Goal: Information Seeking & Learning: Learn about a topic

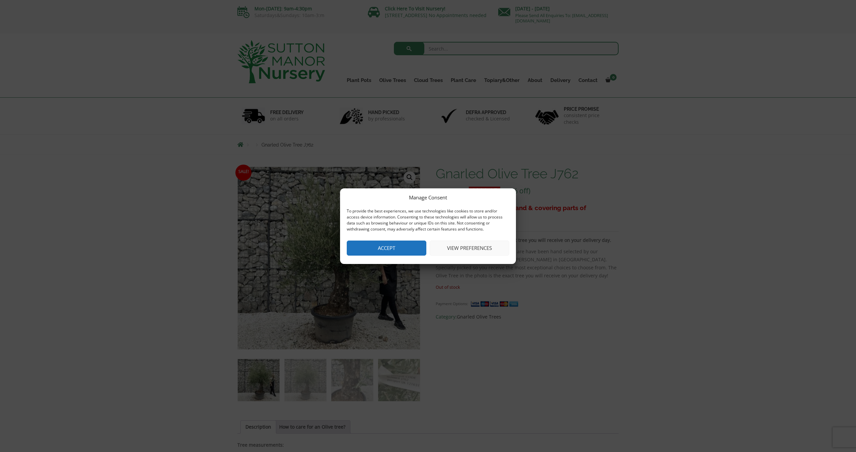
click at [398, 242] on button "Accept" at bounding box center [387, 247] width 80 height 15
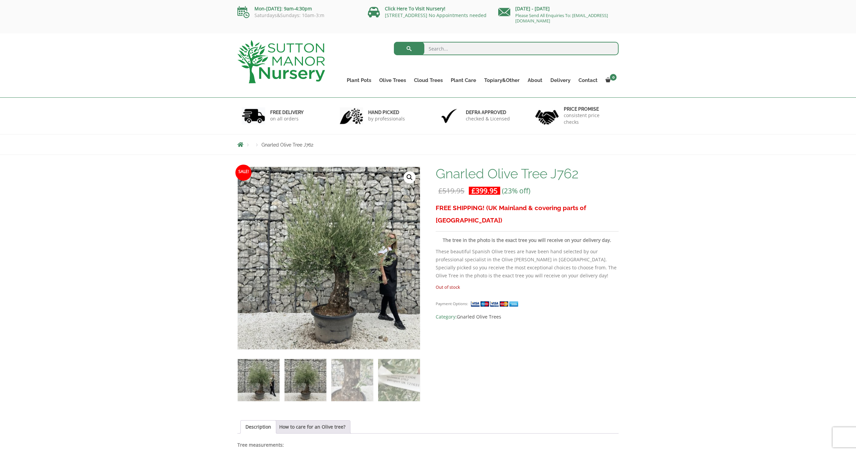
click at [304, 378] on img at bounding box center [305, 380] width 42 height 42
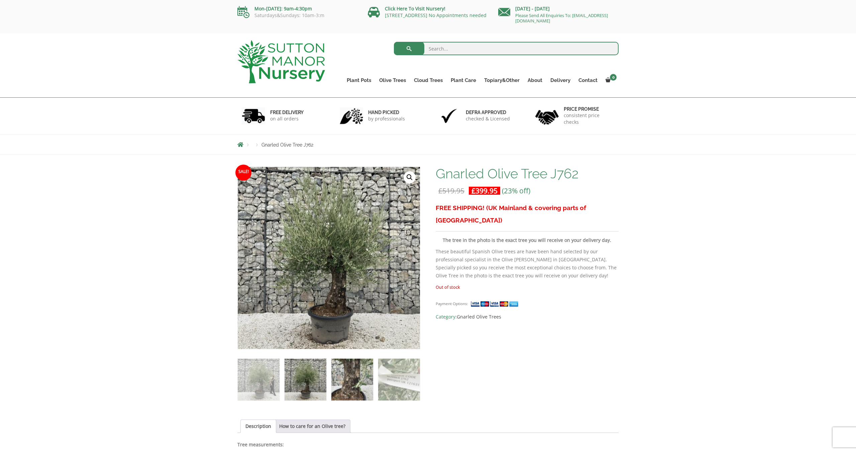
click at [359, 377] on img at bounding box center [352, 379] width 42 height 42
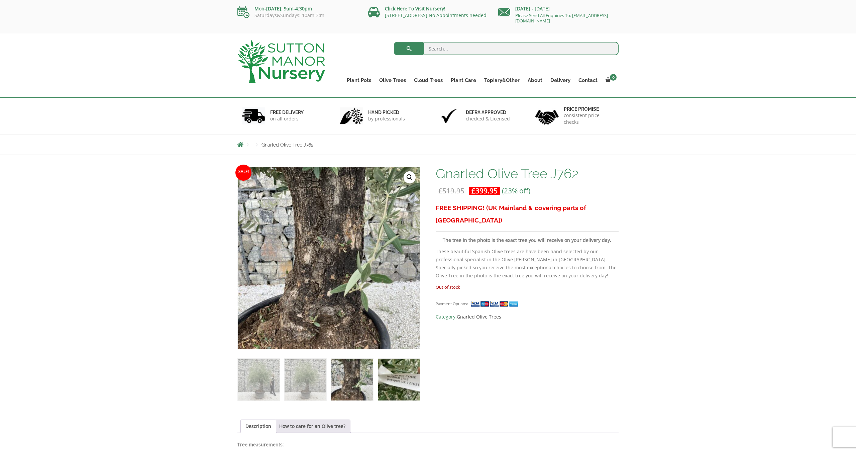
click at [400, 379] on img at bounding box center [399, 379] width 42 height 42
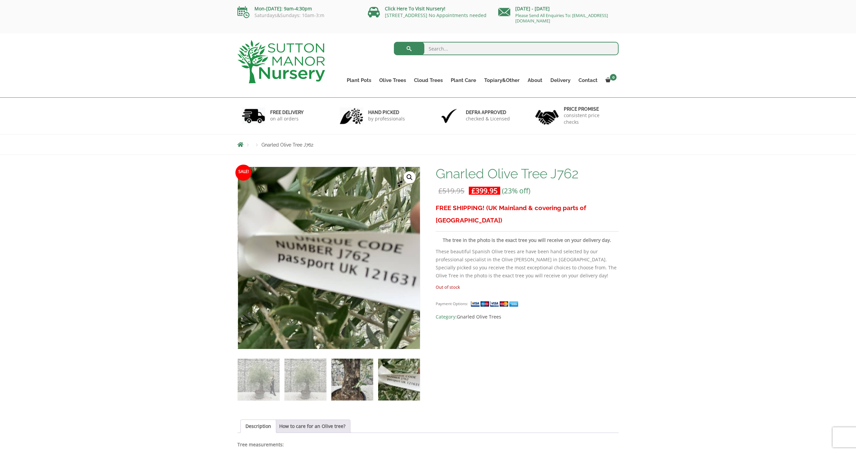
click at [353, 381] on img at bounding box center [352, 379] width 42 height 42
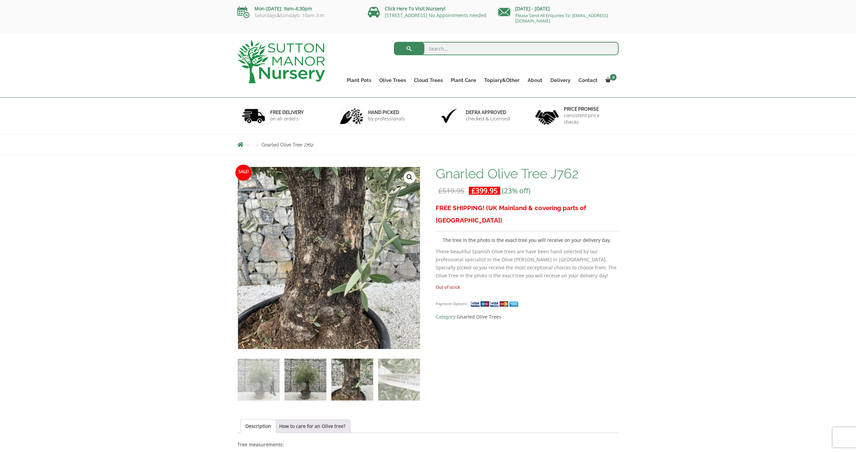
click at [308, 382] on img at bounding box center [305, 379] width 42 height 42
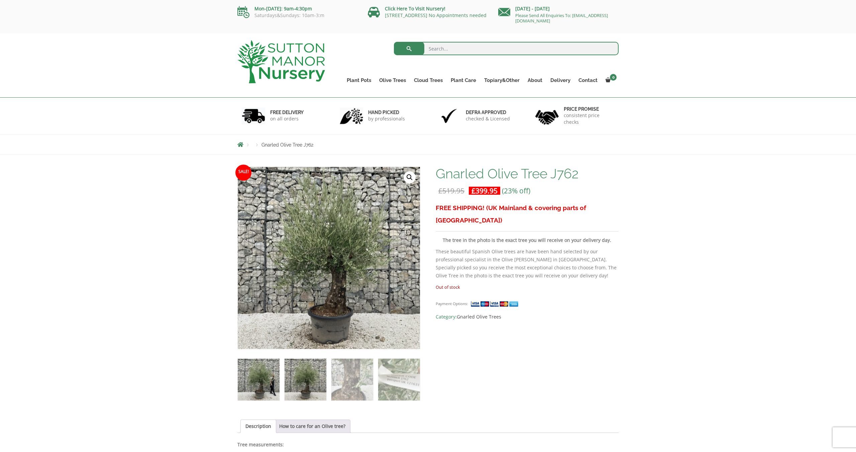
click at [273, 383] on img at bounding box center [259, 379] width 42 height 42
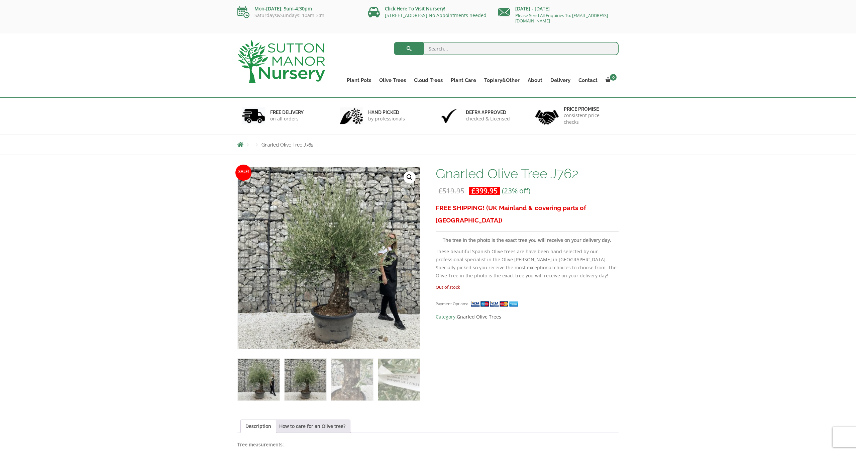
click at [316, 379] on img at bounding box center [305, 379] width 42 height 42
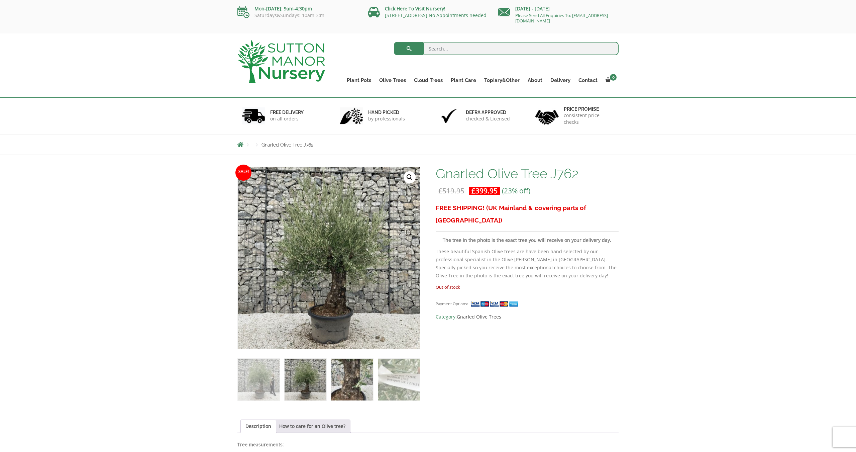
click at [354, 376] on img at bounding box center [352, 379] width 42 height 42
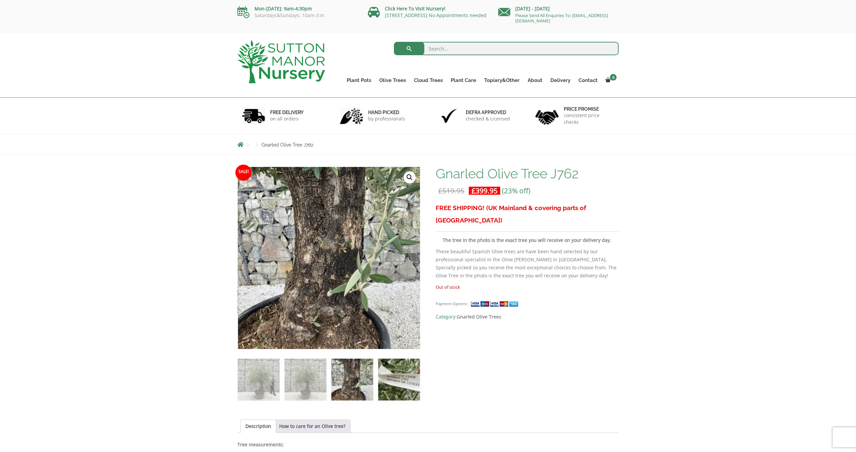
click at [398, 375] on img at bounding box center [399, 379] width 42 height 42
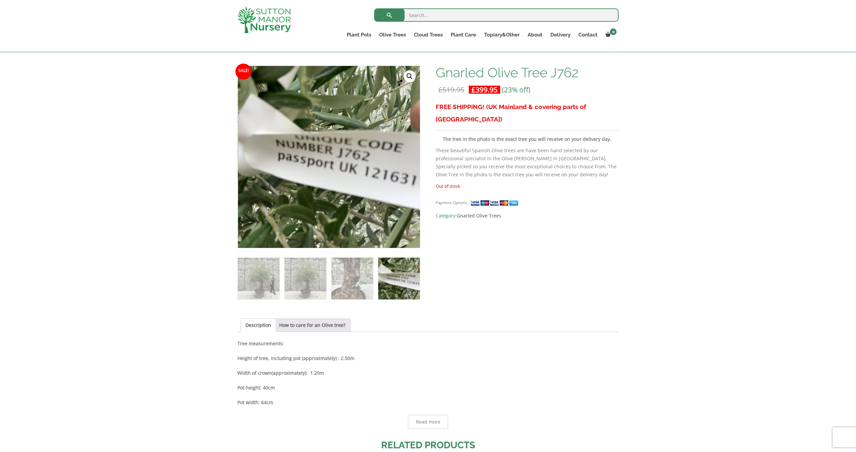
scroll to position [67, 0]
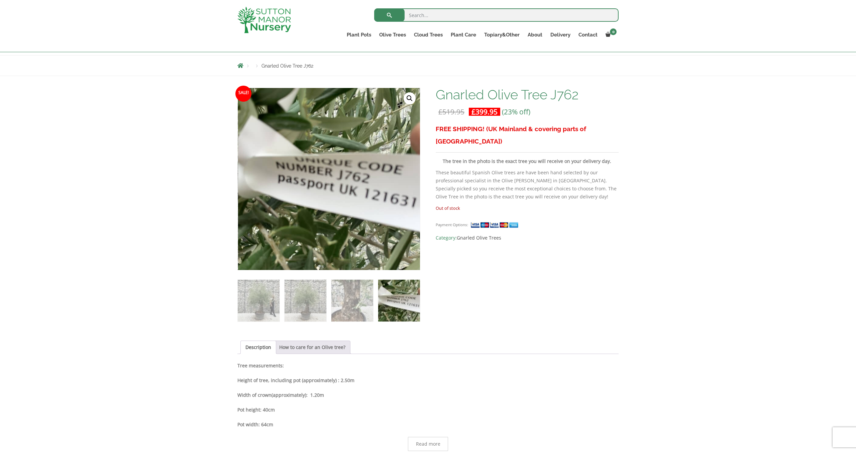
click at [313, 344] on link "How to care for an Olive tree?" at bounding box center [312, 347] width 66 height 13
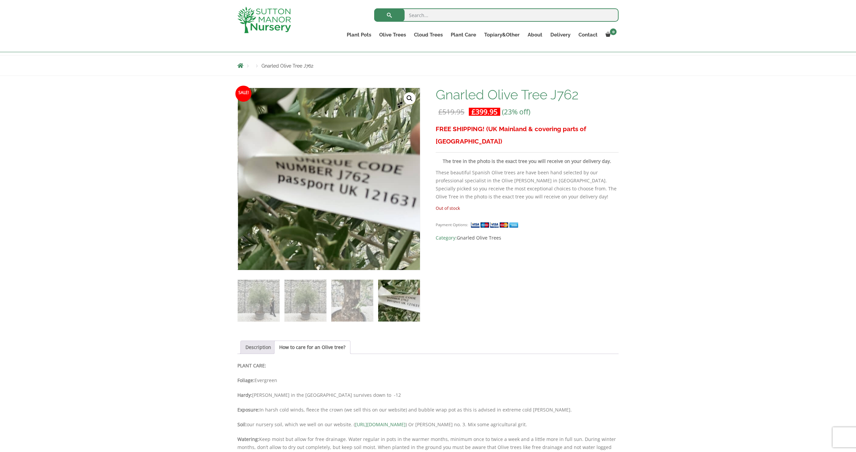
click at [261, 347] on link "Description" at bounding box center [258, 347] width 26 height 13
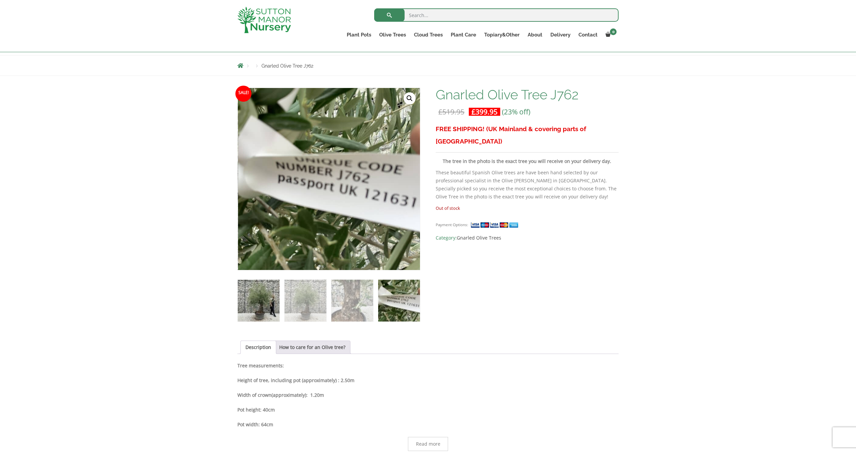
click at [261, 295] on img at bounding box center [259, 300] width 42 height 42
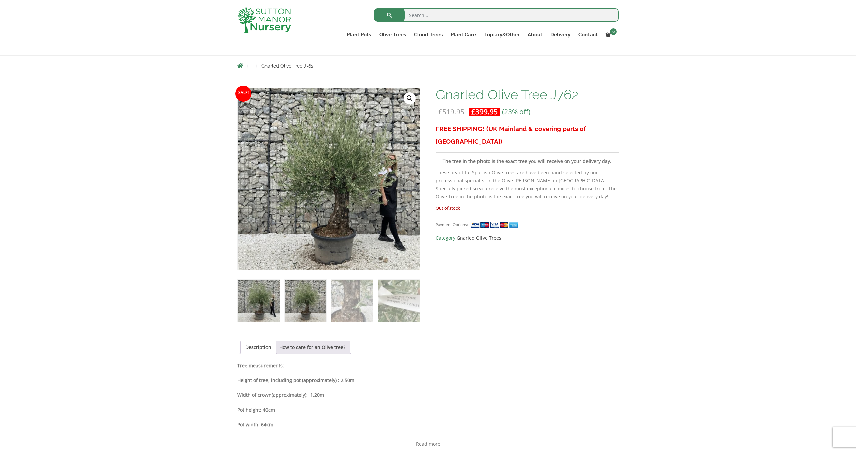
click at [318, 301] on img at bounding box center [305, 300] width 42 height 42
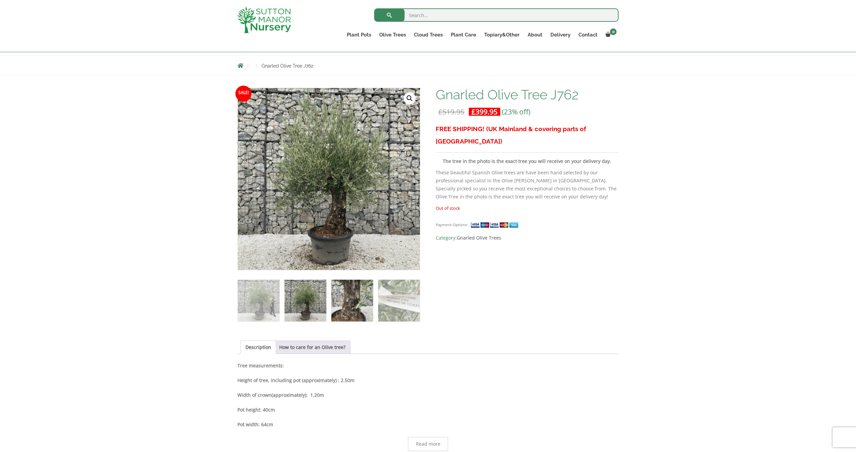
click at [362, 303] on img at bounding box center [352, 300] width 42 height 42
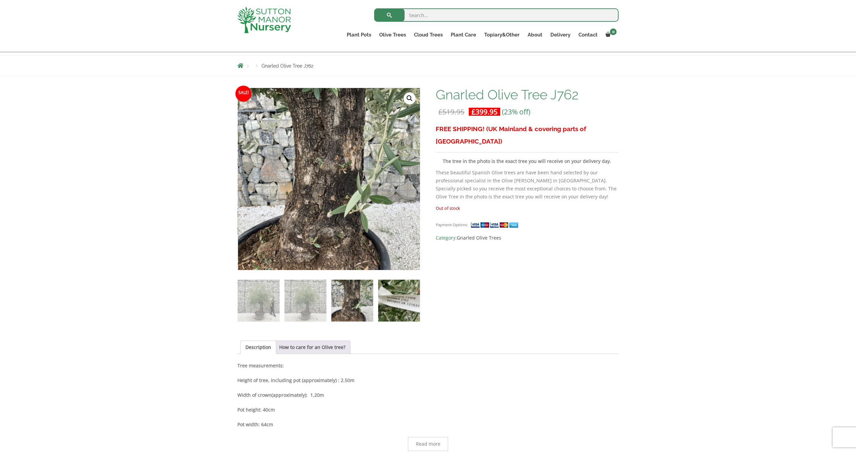
click at [407, 301] on img at bounding box center [399, 300] width 42 height 42
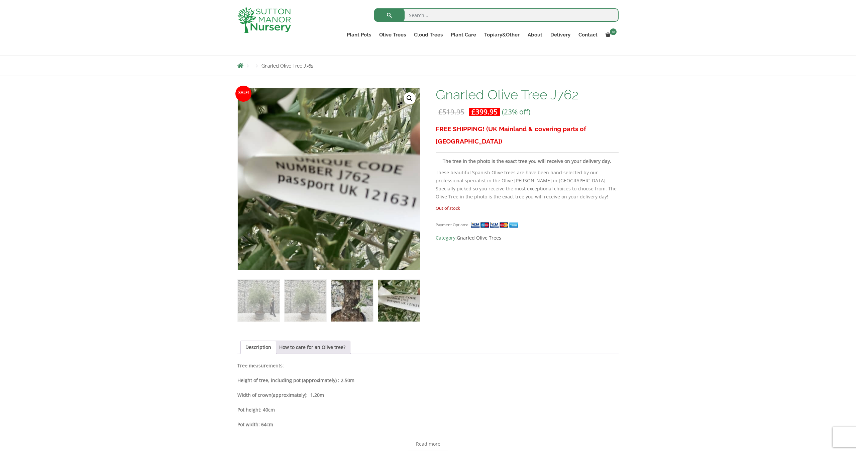
click at [346, 300] on img at bounding box center [352, 300] width 42 height 42
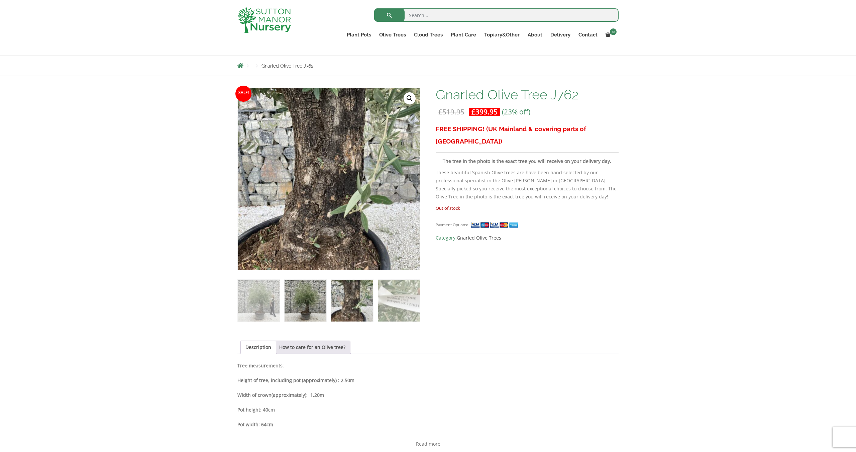
click at [306, 299] on img at bounding box center [305, 300] width 42 height 42
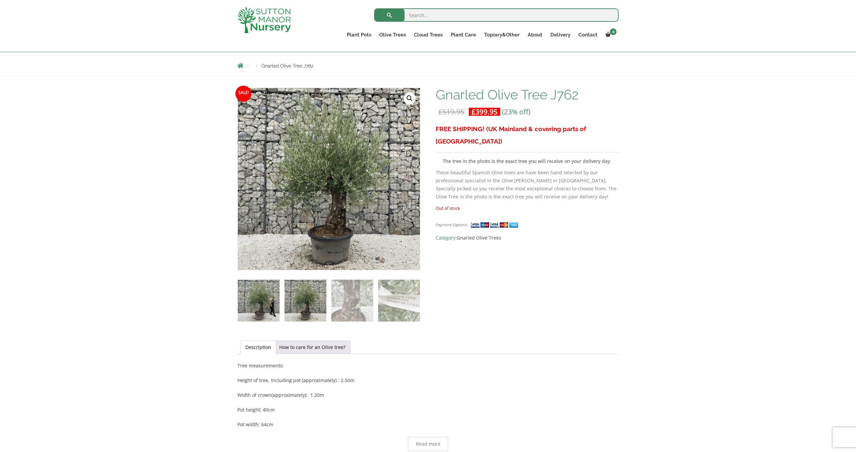
click at [254, 300] on img at bounding box center [259, 300] width 42 height 42
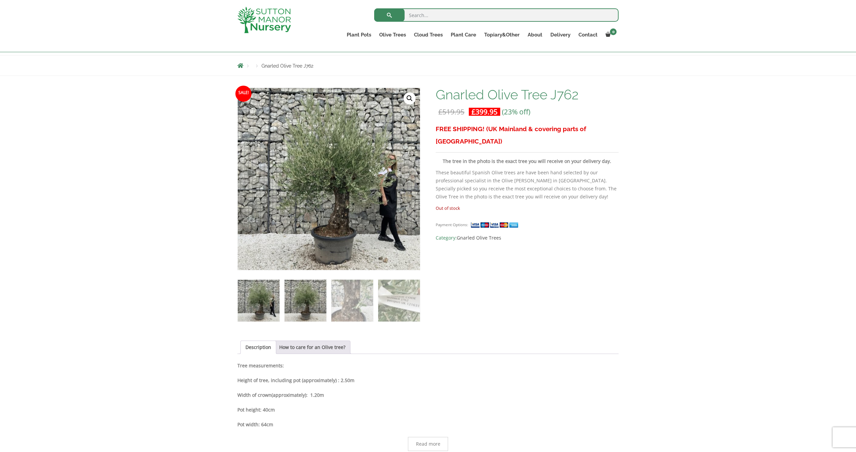
click at [305, 300] on img at bounding box center [305, 300] width 42 height 42
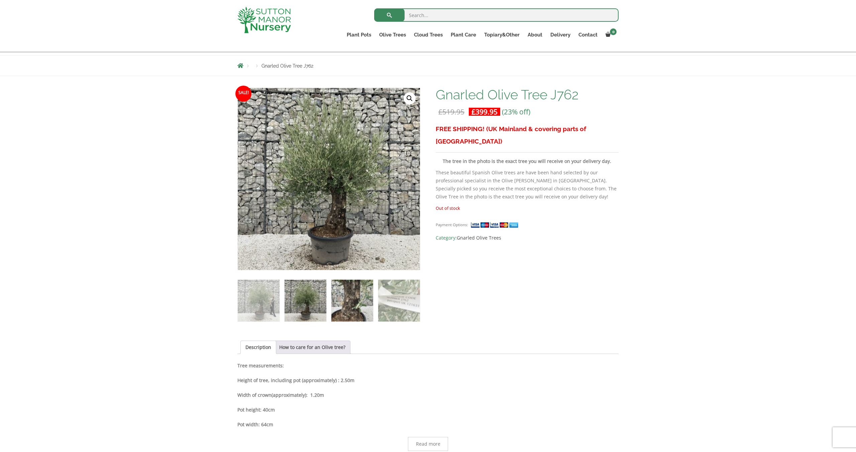
click at [361, 294] on img at bounding box center [352, 300] width 42 height 42
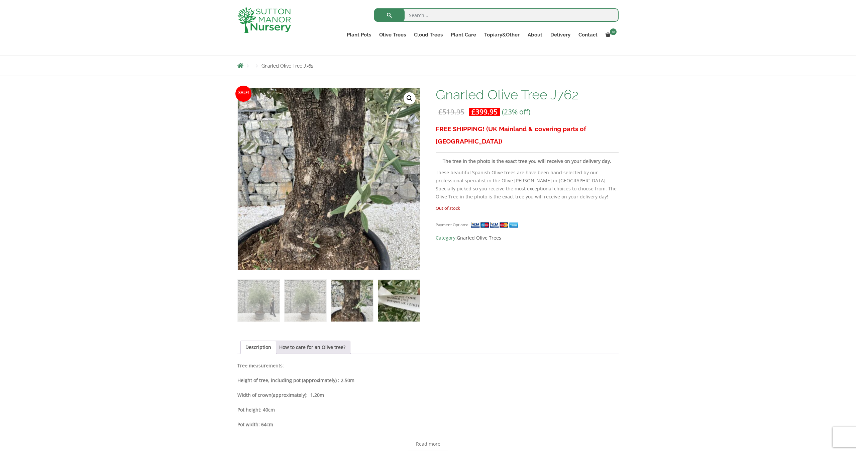
click at [405, 295] on img at bounding box center [399, 300] width 42 height 42
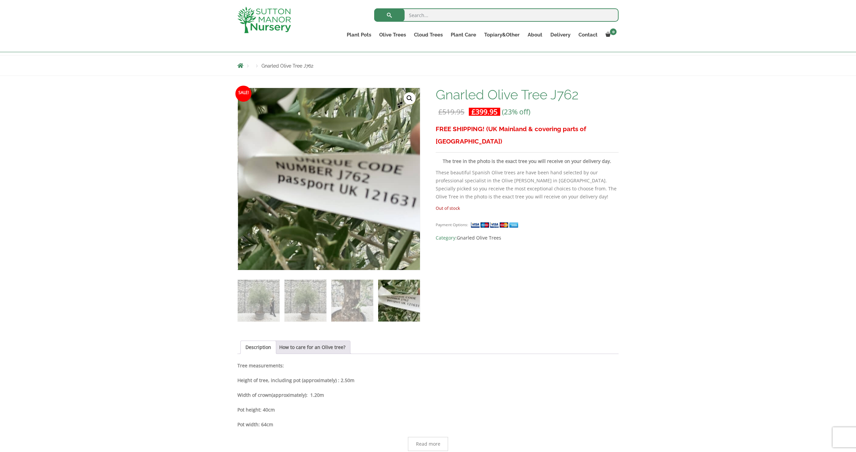
scroll to position [0, 0]
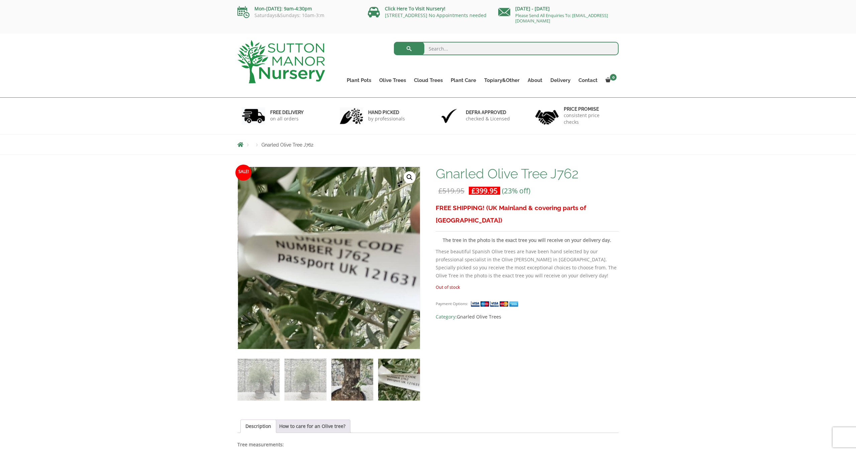
click at [348, 368] on img at bounding box center [352, 379] width 42 height 42
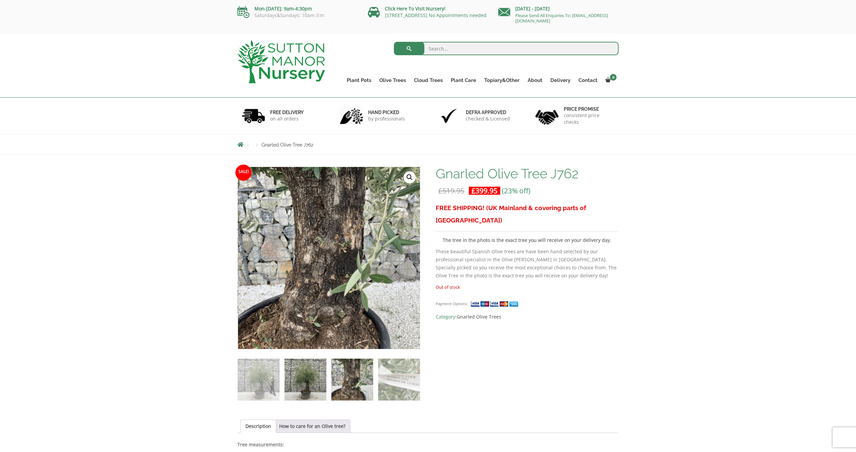
click at [302, 371] on img at bounding box center [305, 379] width 42 height 42
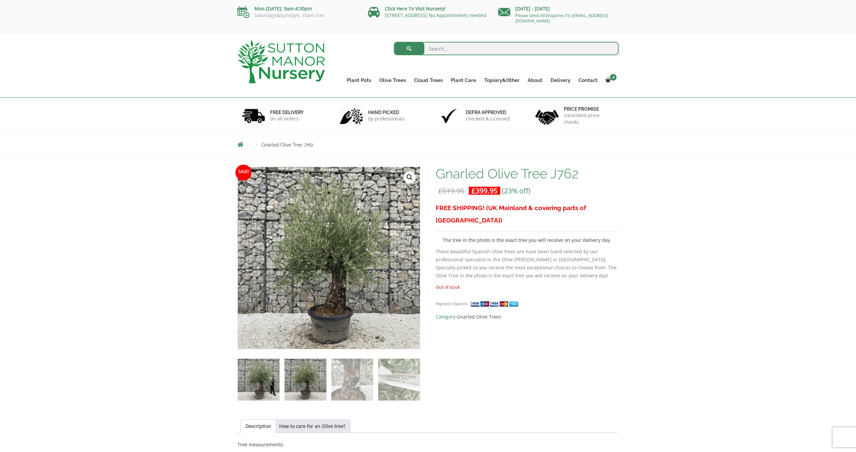
click at [259, 372] on img at bounding box center [259, 379] width 42 height 42
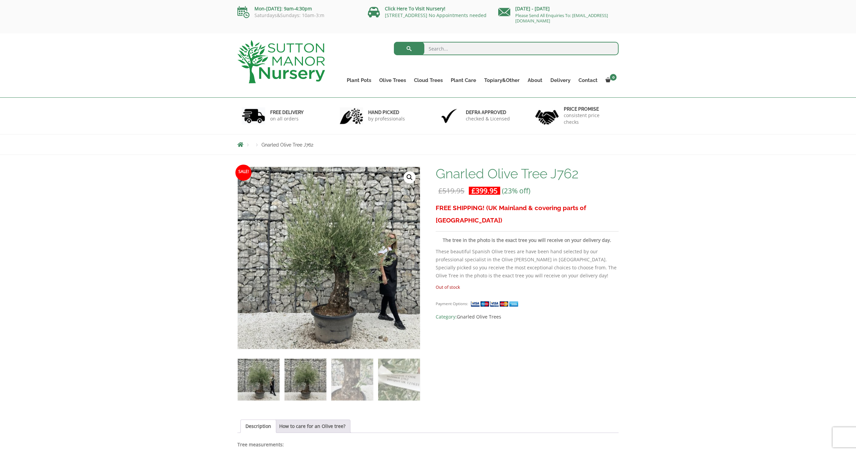
click at [311, 372] on img at bounding box center [305, 379] width 42 height 42
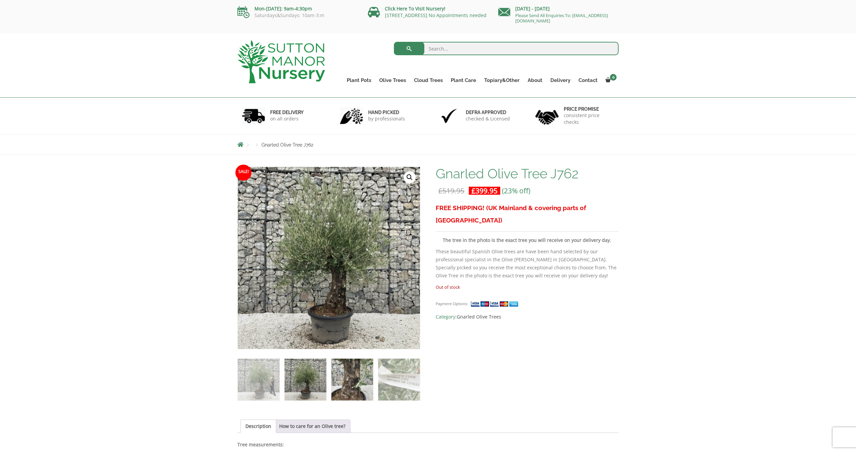
click at [368, 367] on img at bounding box center [352, 379] width 42 height 42
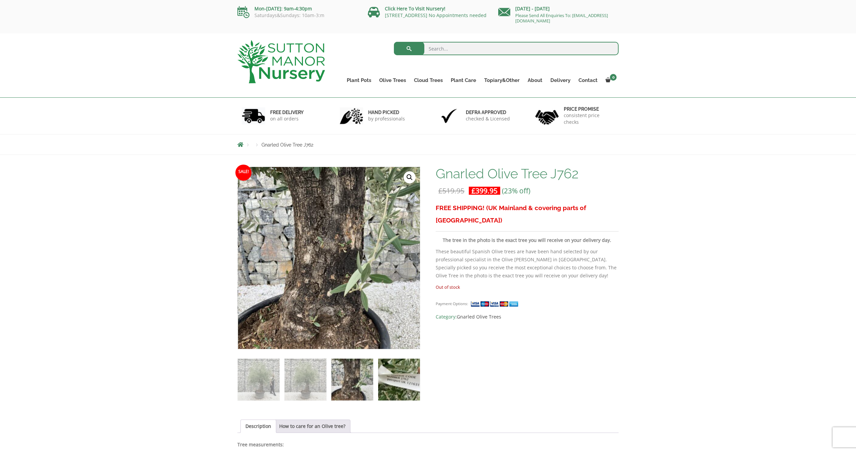
click at [405, 367] on img at bounding box center [399, 379] width 42 height 42
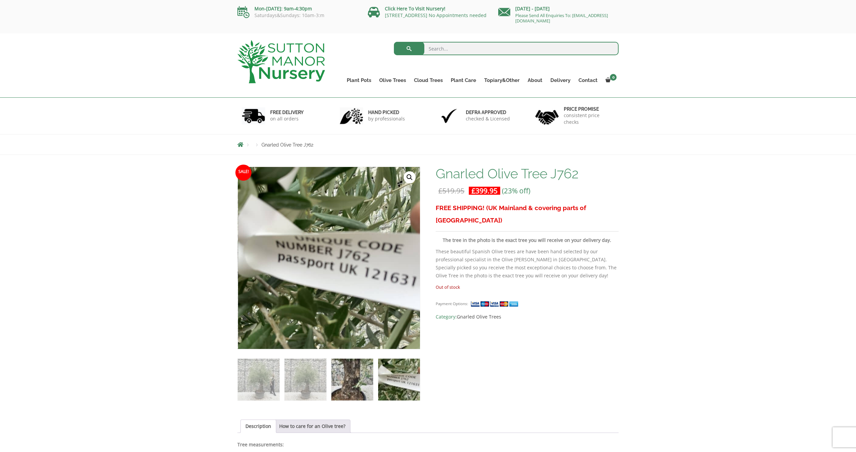
click at [334, 377] on img at bounding box center [352, 379] width 42 height 42
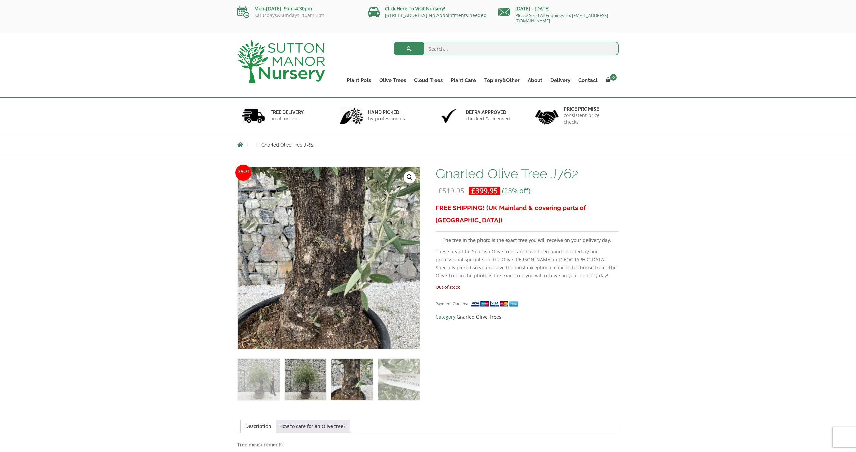
click at [294, 373] on img at bounding box center [305, 379] width 42 height 42
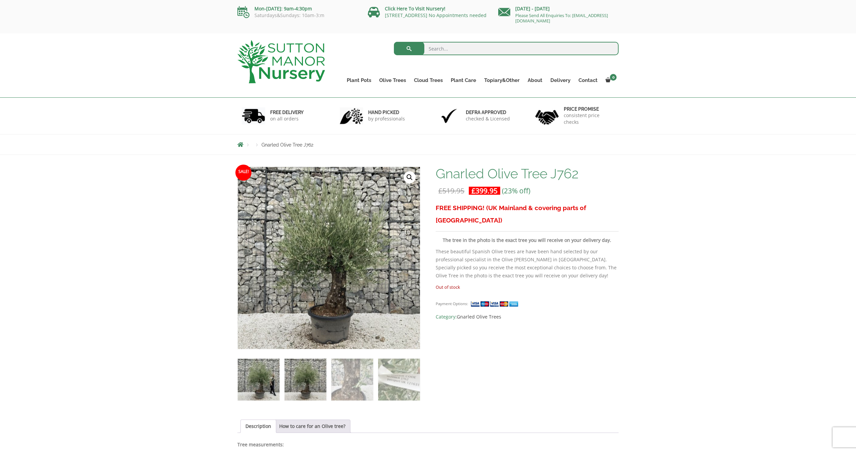
click at [257, 373] on img at bounding box center [259, 379] width 42 height 42
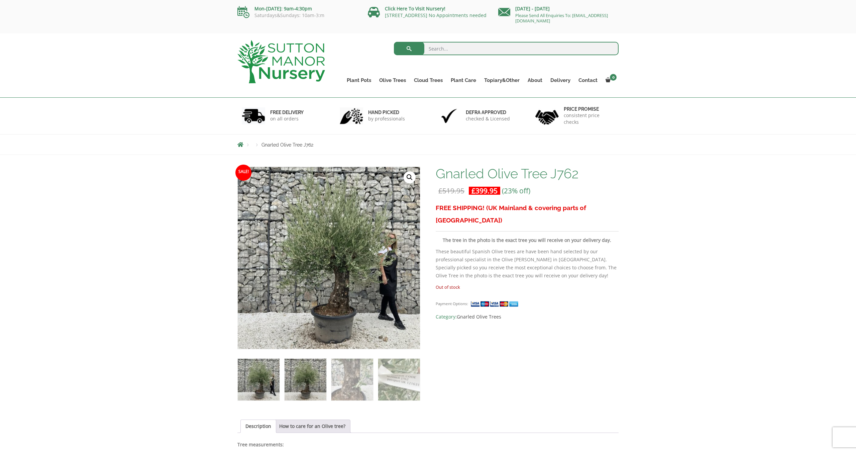
click at [313, 374] on img at bounding box center [305, 379] width 42 height 42
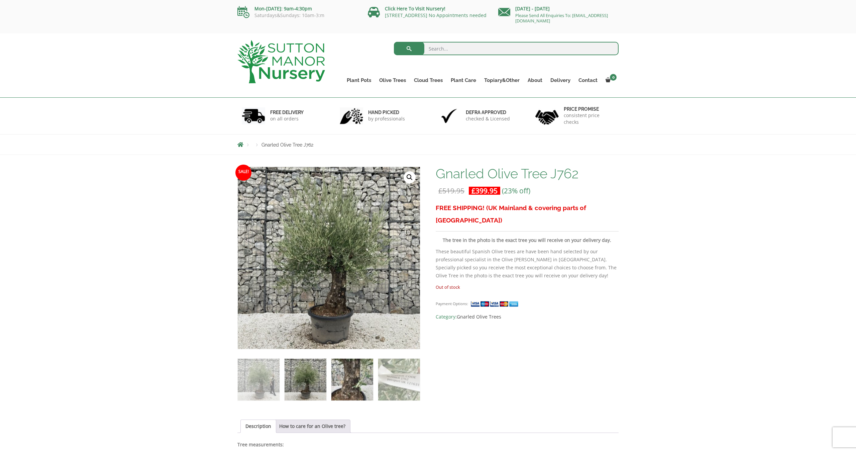
click at [355, 376] on img at bounding box center [352, 379] width 42 height 42
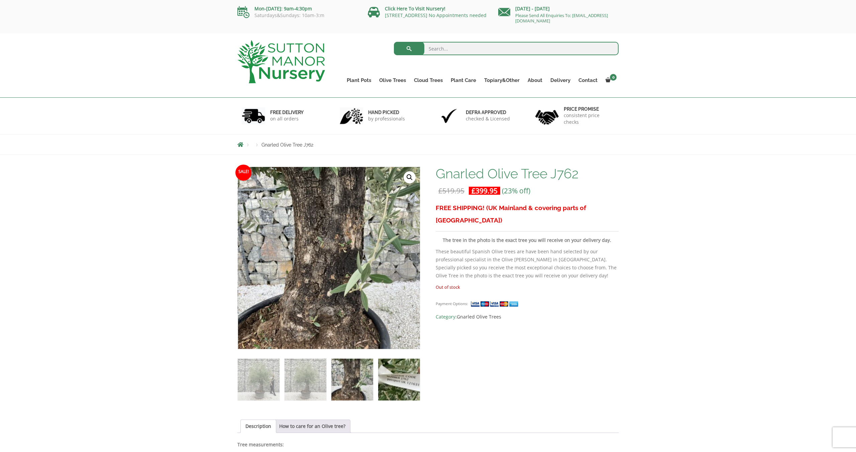
click at [400, 377] on img at bounding box center [399, 379] width 42 height 42
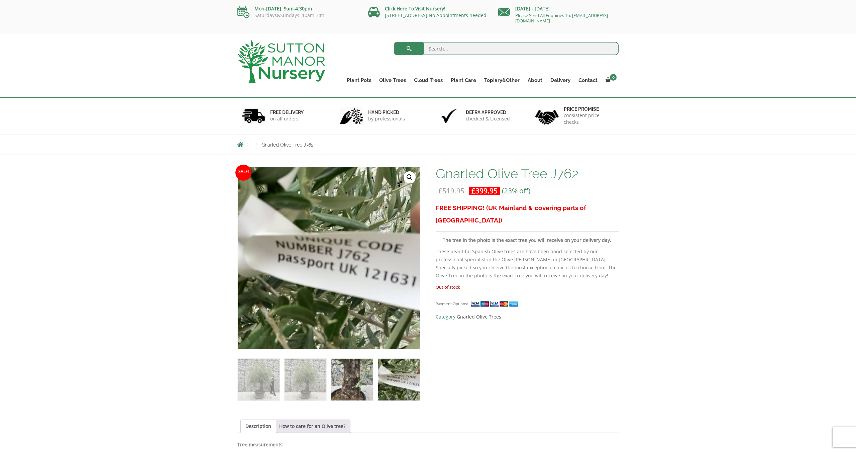
click at [350, 377] on img at bounding box center [352, 379] width 42 height 42
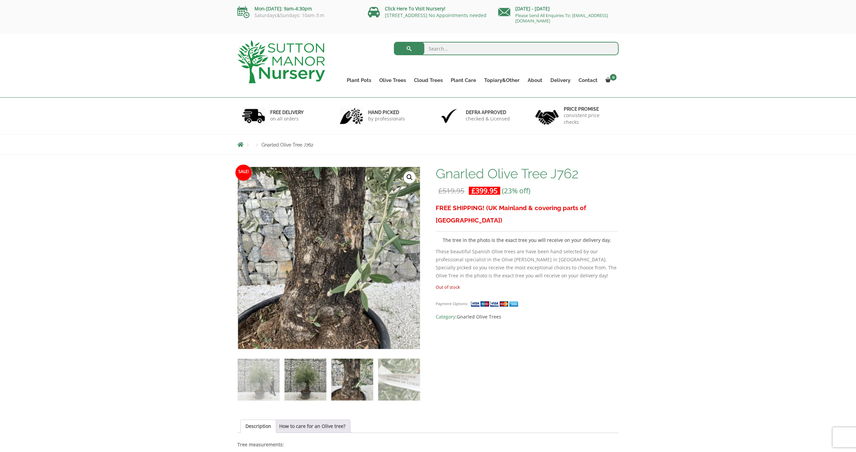
click at [298, 378] on img at bounding box center [305, 379] width 42 height 42
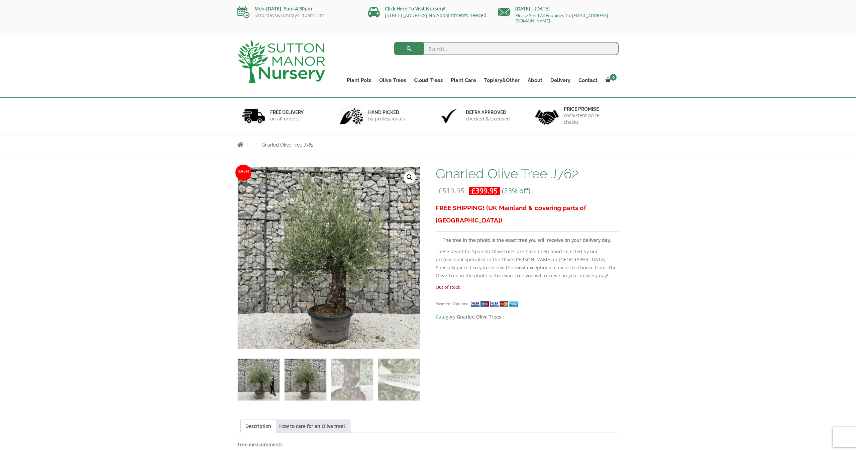
click at [251, 379] on img at bounding box center [259, 379] width 42 height 42
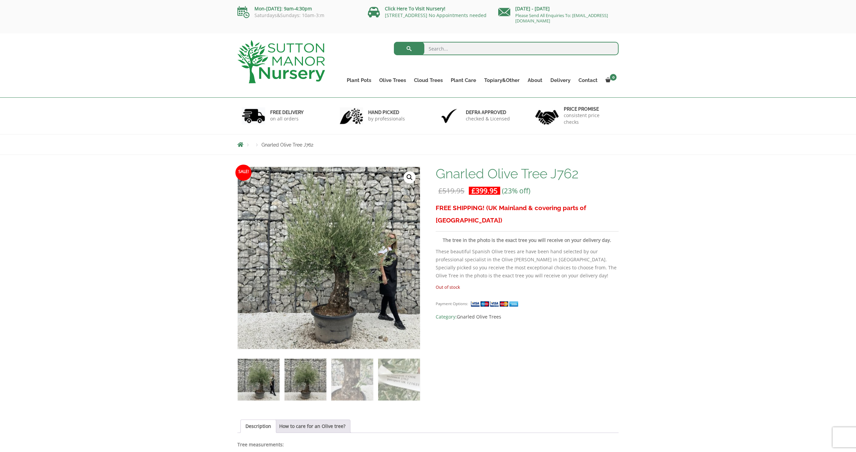
click at [306, 369] on img at bounding box center [305, 379] width 42 height 42
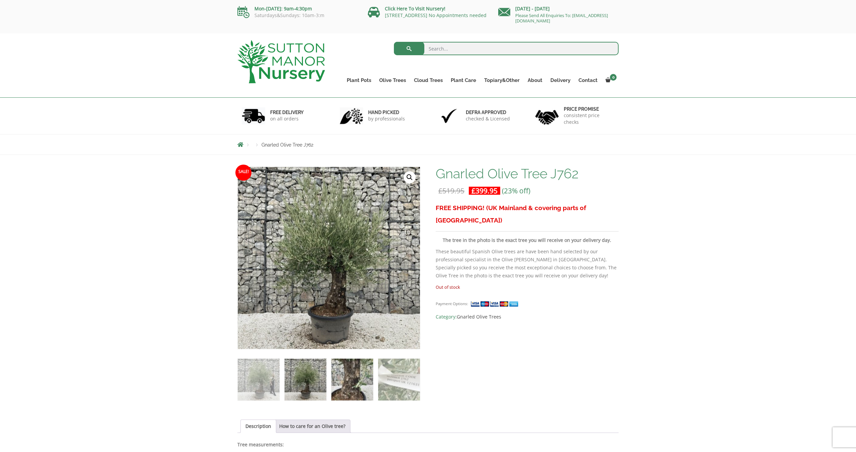
click at [355, 371] on img at bounding box center [352, 379] width 42 height 42
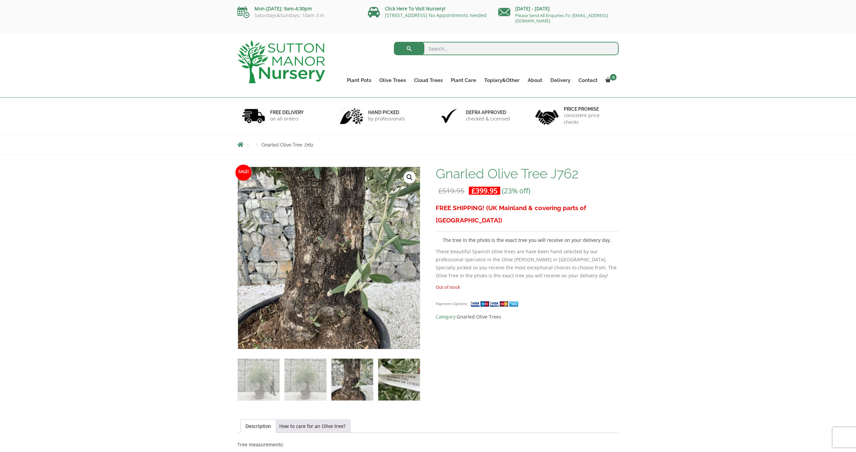
click at [409, 374] on img at bounding box center [399, 379] width 42 height 42
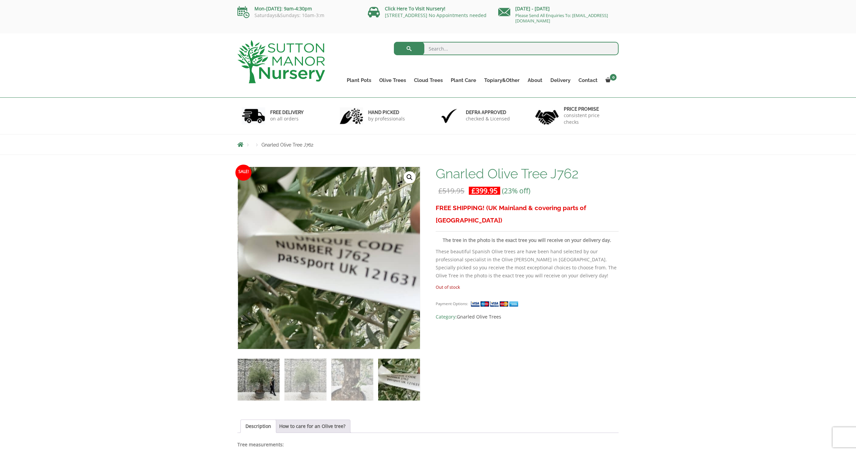
click at [254, 383] on img at bounding box center [259, 379] width 42 height 42
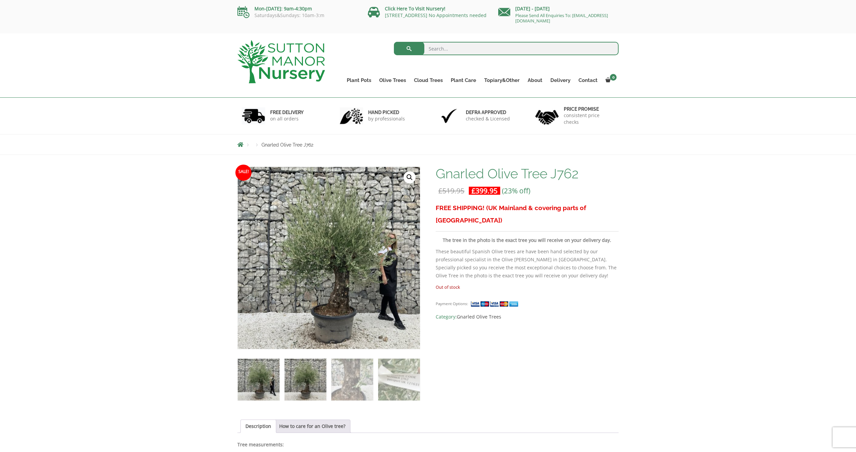
click at [322, 375] on img at bounding box center [305, 379] width 42 height 42
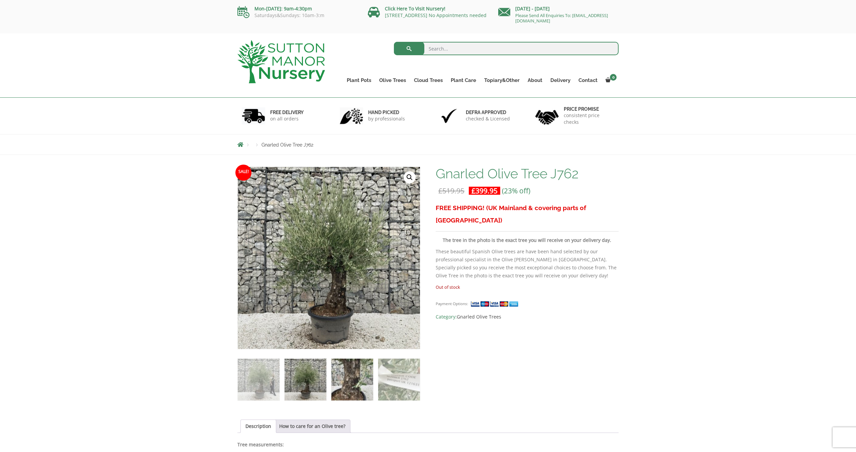
click at [337, 376] on img at bounding box center [352, 379] width 42 height 42
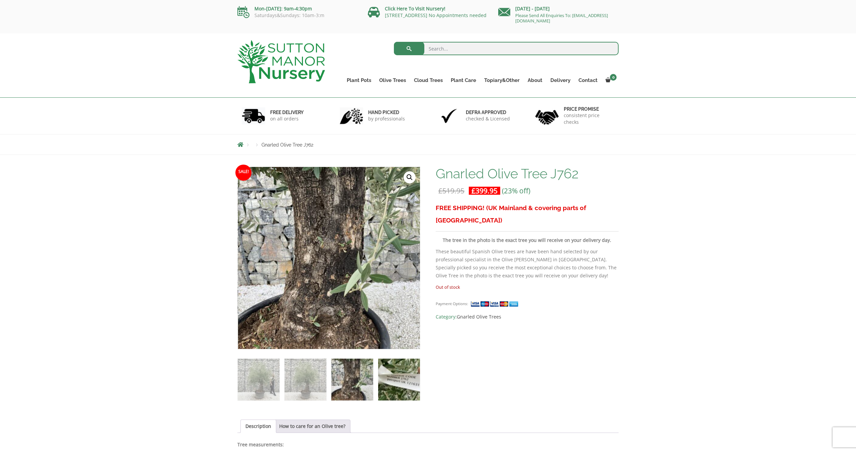
click at [396, 378] on img at bounding box center [399, 379] width 42 height 42
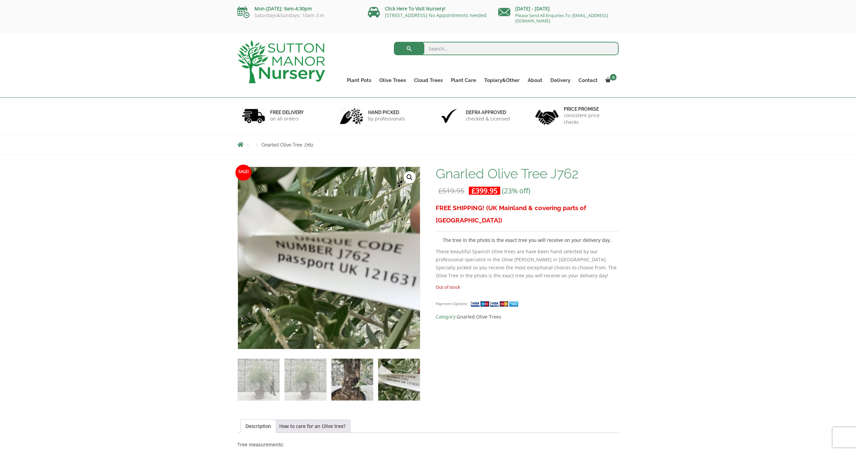
click at [351, 380] on img at bounding box center [352, 379] width 42 height 42
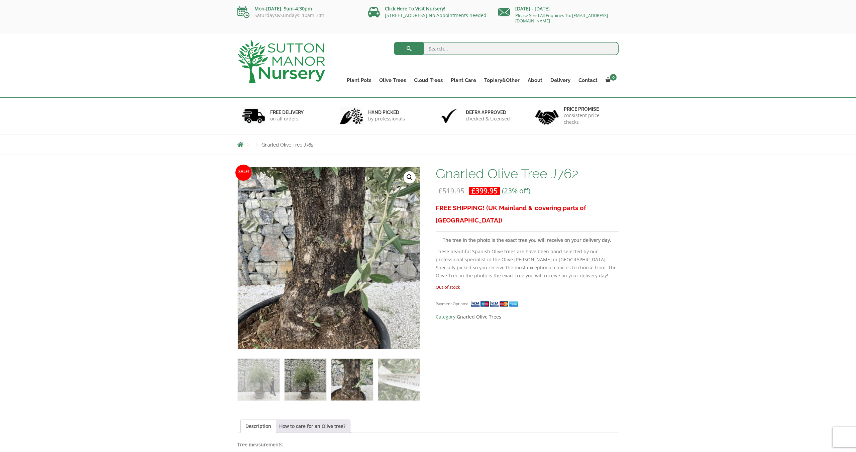
click at [319, 380] on img at bounding box center [305, 379] width 42 height 42
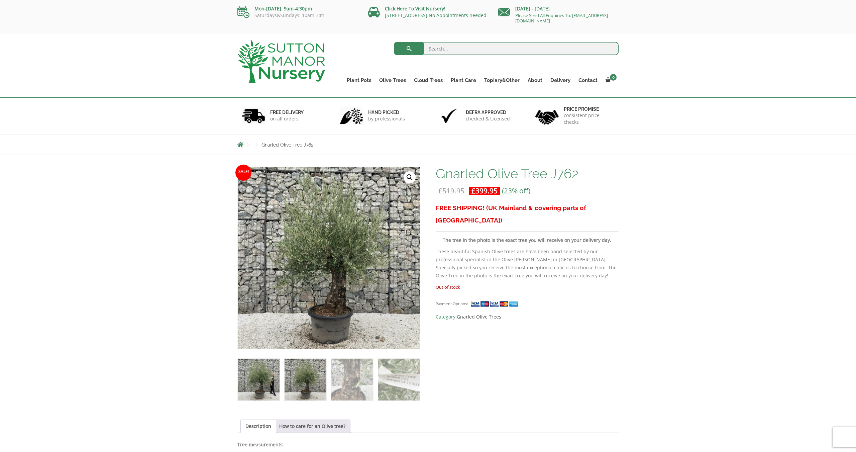
click at [275, 378] on img at bounding box center [259, 379] width 42 height 42
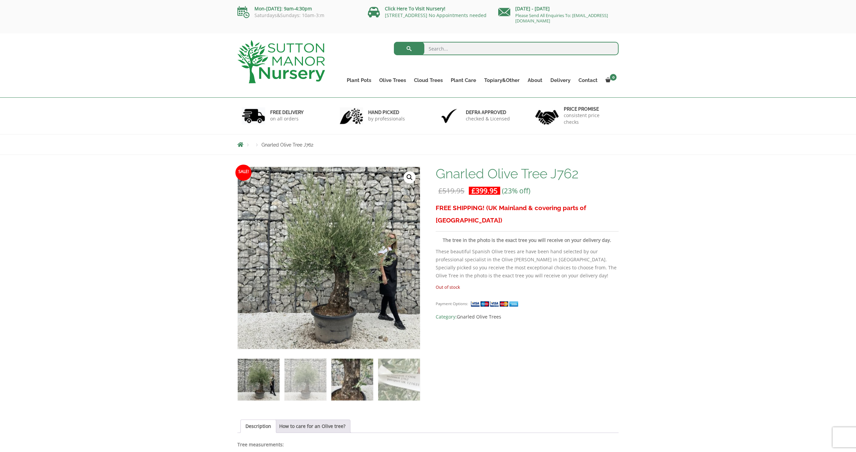
click at [343, 376] on img at bounding box center [352, 379] width 42 height 42
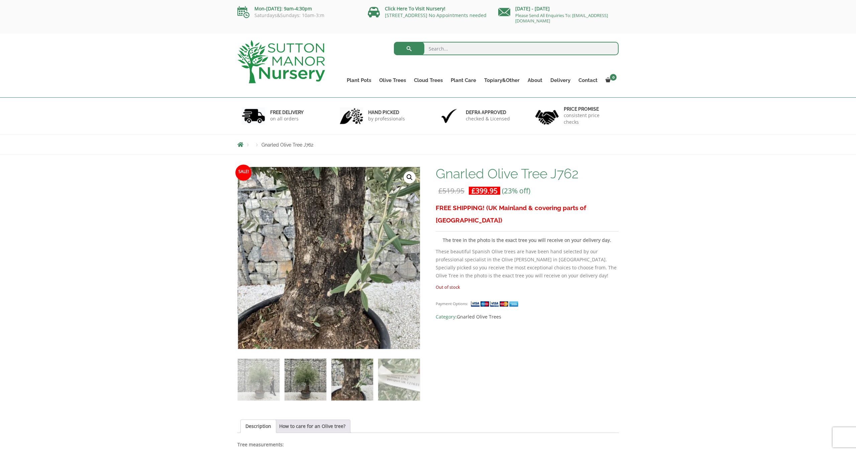
click at [299, 368] on img at bounding box center [305, 379] width 42 height 42
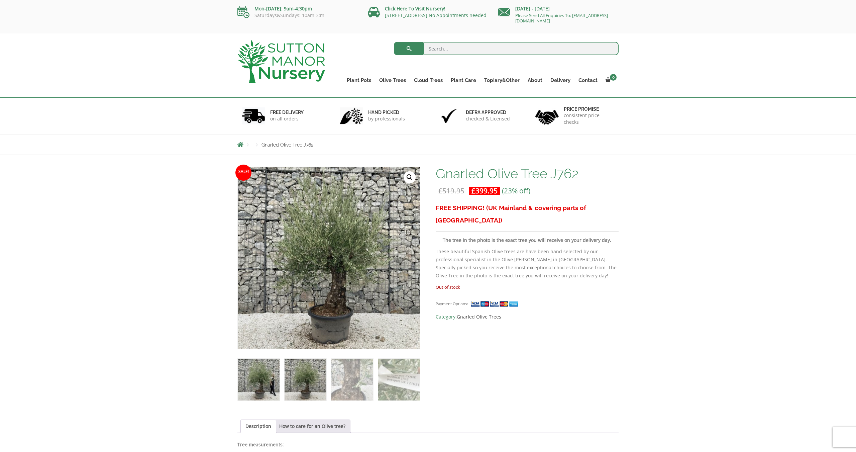
click at [272, 375] on img at bounding box center [259, 379] width 42 height 42
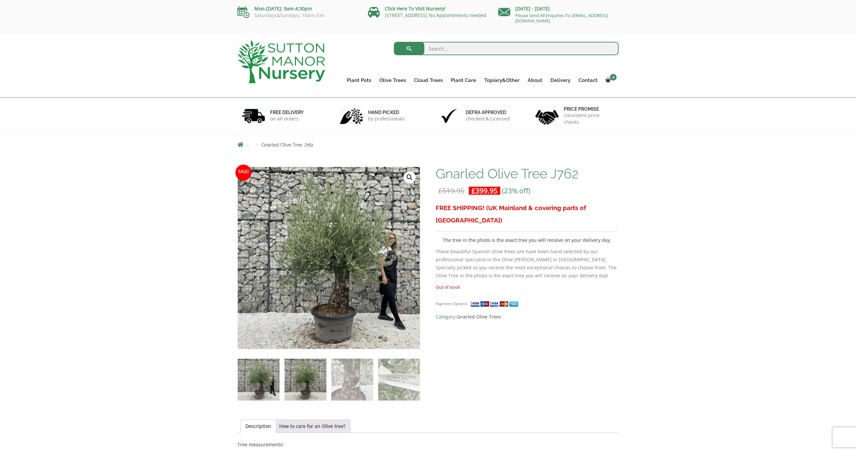
click at [304, 376] on img at bounding box center [305, 379] width 42 height 42
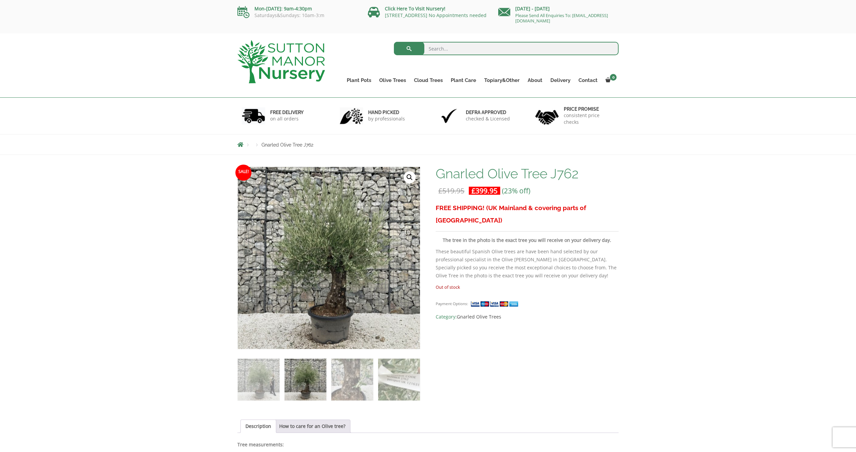
click at [377, 372] on ol at bounding box center [328, 375] width 183 height 52
click at [356, 373] on img at bounding box center [352, 379] width 42 height 42
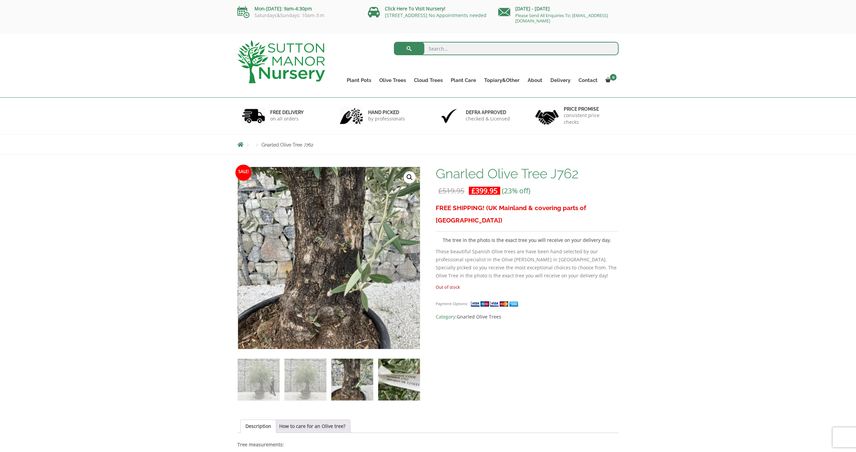
click at [404, 373] on img at bounding box center [399, 379] width 42 height 42
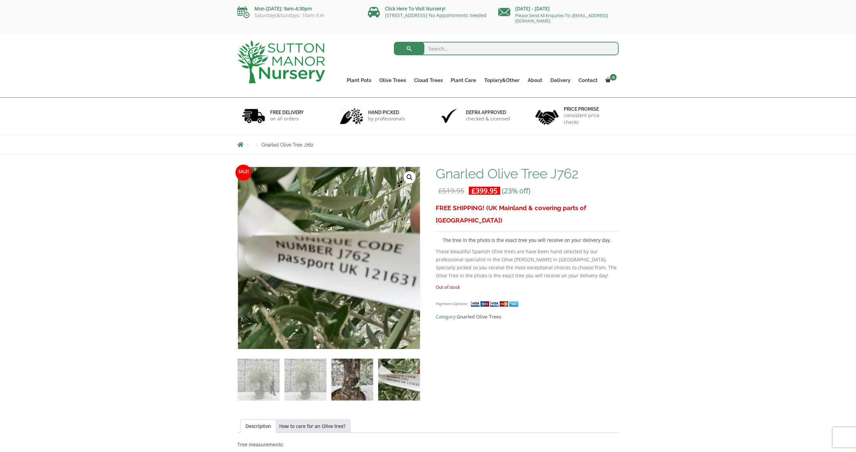
click at [350, 377] on img at bounding box center [352, 379] width 42 height 42
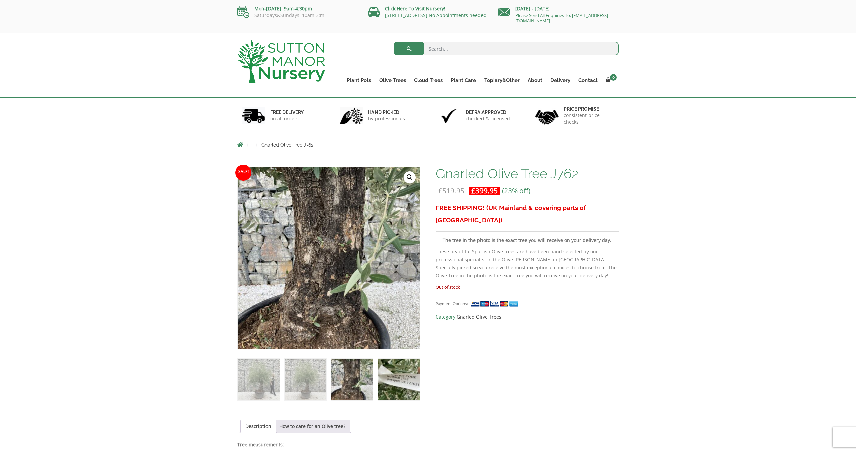
click at [408, 378] on img at bounding box center [399, 379] width 42 height 42
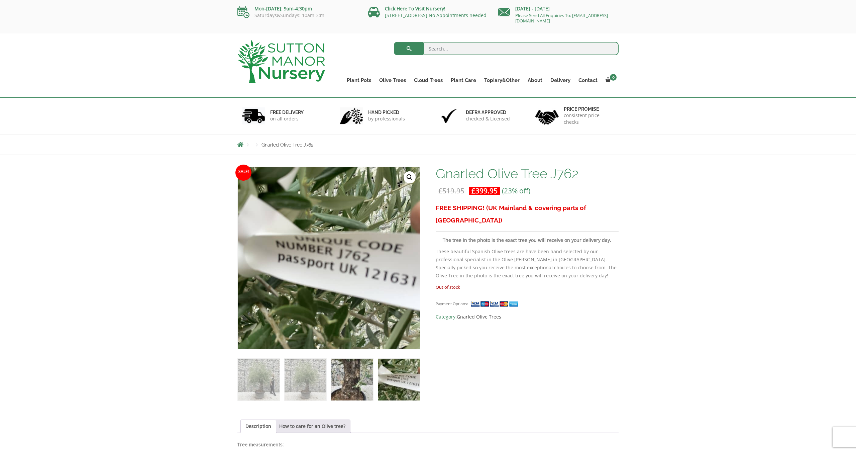
click at [359, 382] on img at bounding box center [352, 379] width 42 height 42
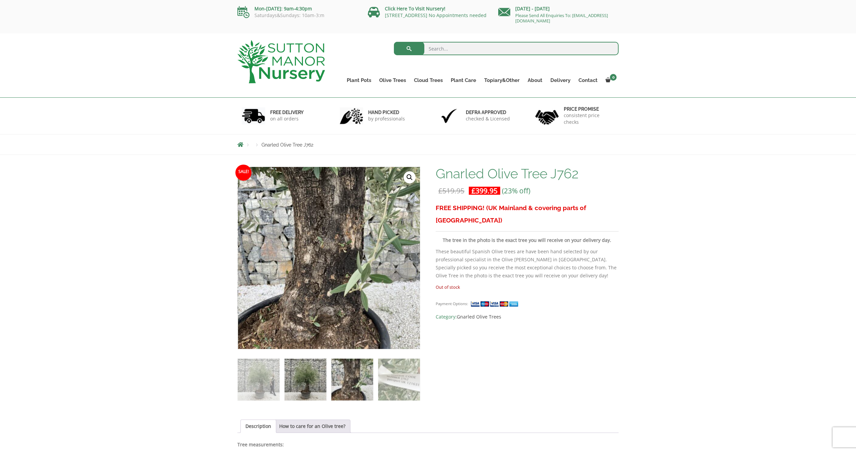
click at [304, 381] on img at bounding box center [305, 379] width 42 height 42
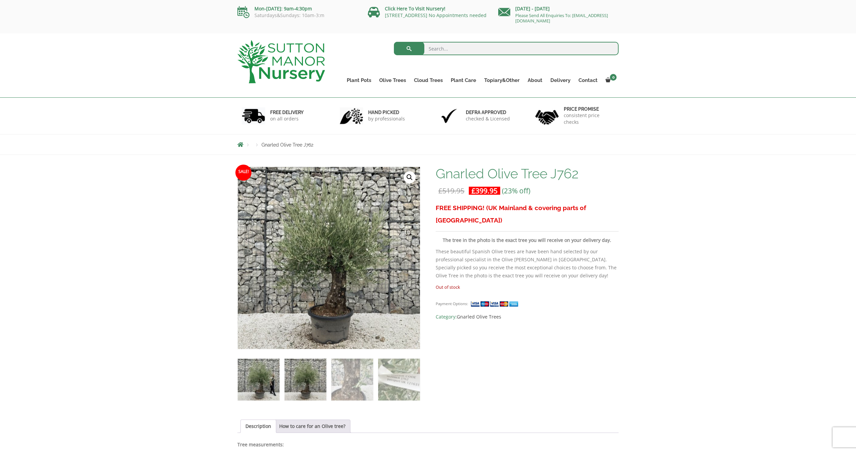
click at [258, 378] on img at bounding box center [259, 379] width 42 height 42
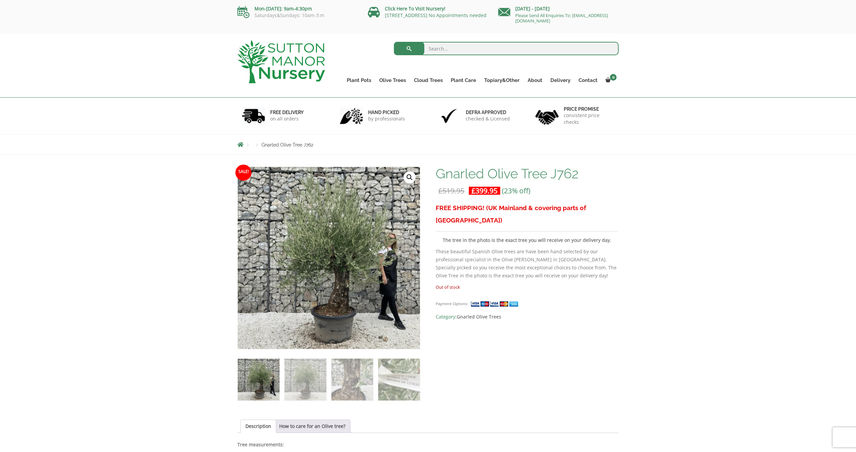
click at [411, 176] on link "🔍" at bounding box center [409, 177] width 12 height 12
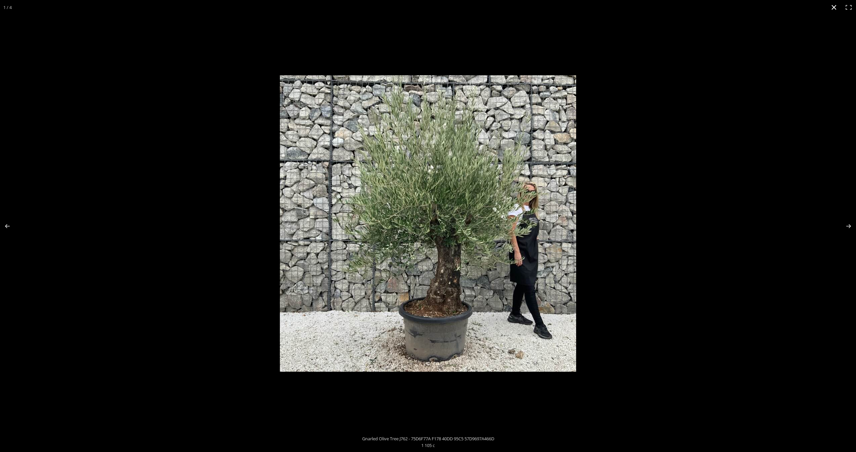
click at [834, 9] on button "Close (Esc)" at bounding box center [833, 7] width 15 height 15
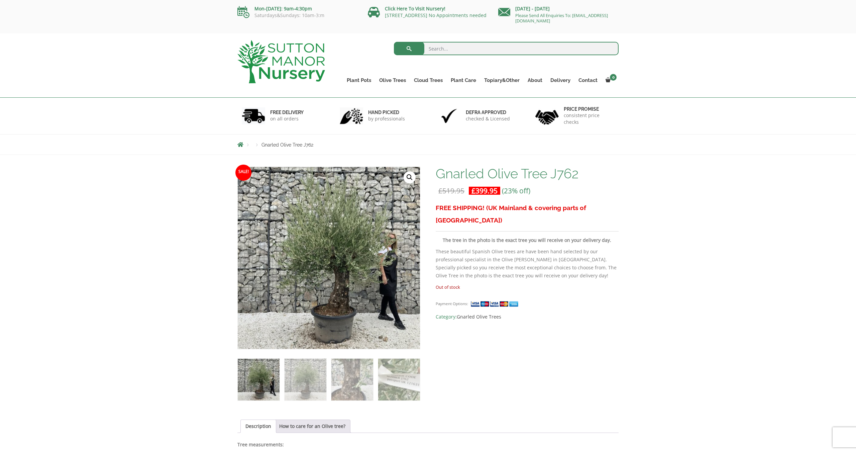
click at [410, 176] on link "🔍" at bounding box center [409, 177] width 12 height 12
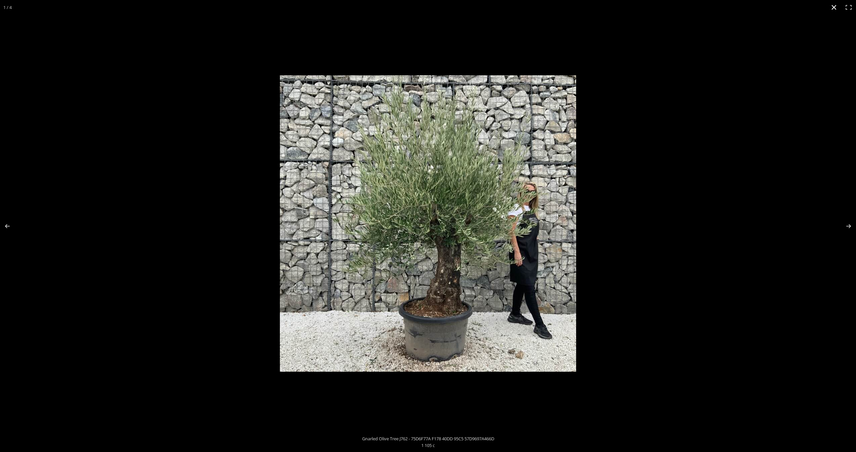
click at [830, 9] on button "Close (Esc)" at bounding box center [833, 7] width 15 height 15
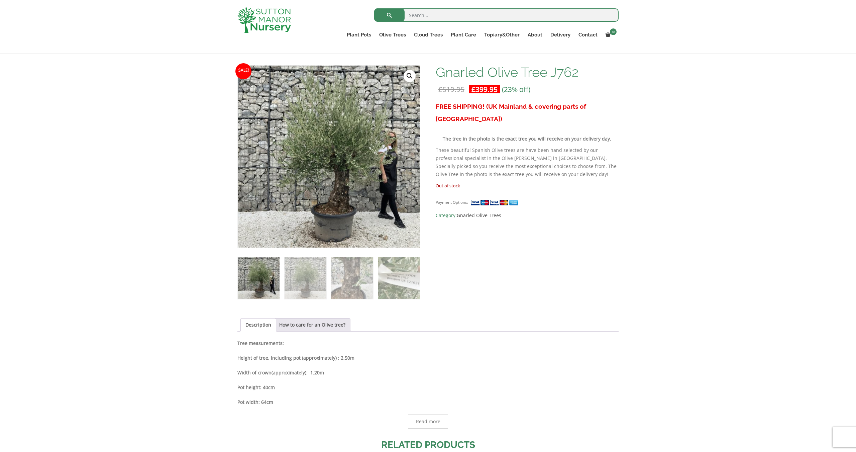
scroll to position [201, 0]
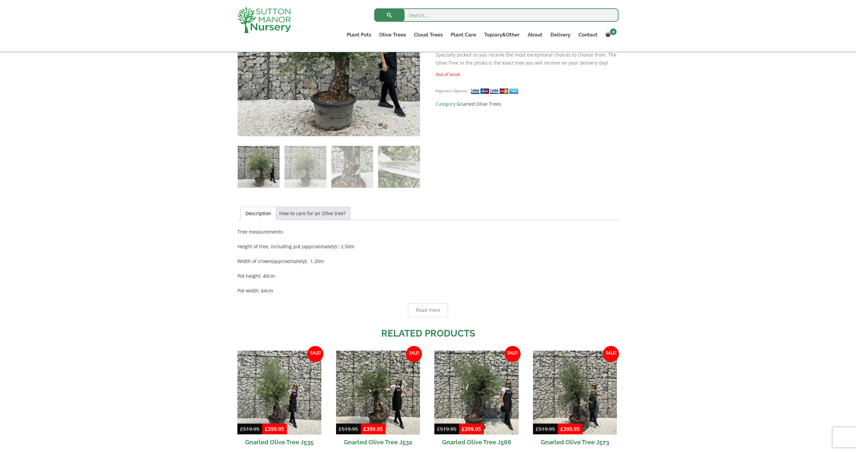
click at [311, 212] on link "How to care for an Olive tree?" at bounding box center [312, 213] width 66 height 13
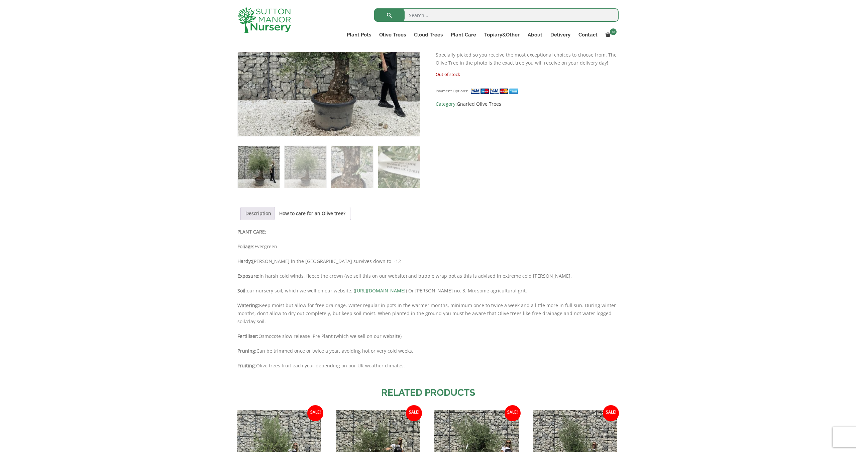
click at [253, 217] on link "Description" at bounding box center [258, 213] width 26 height 13
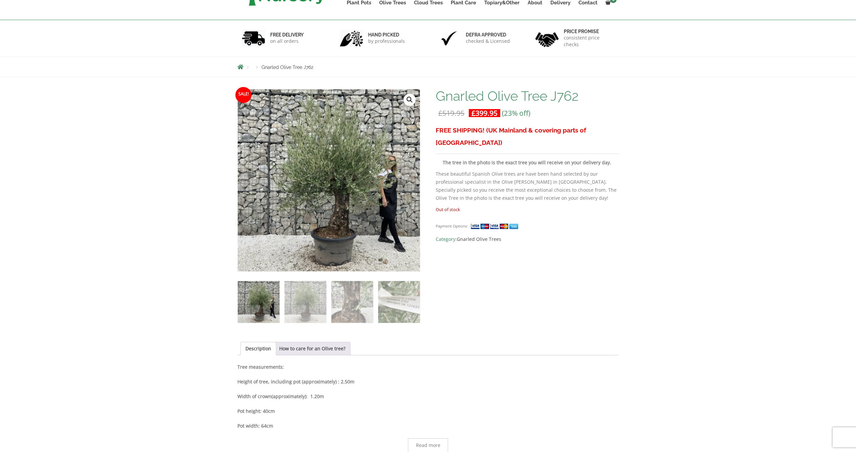
scroll to position [0, 0]
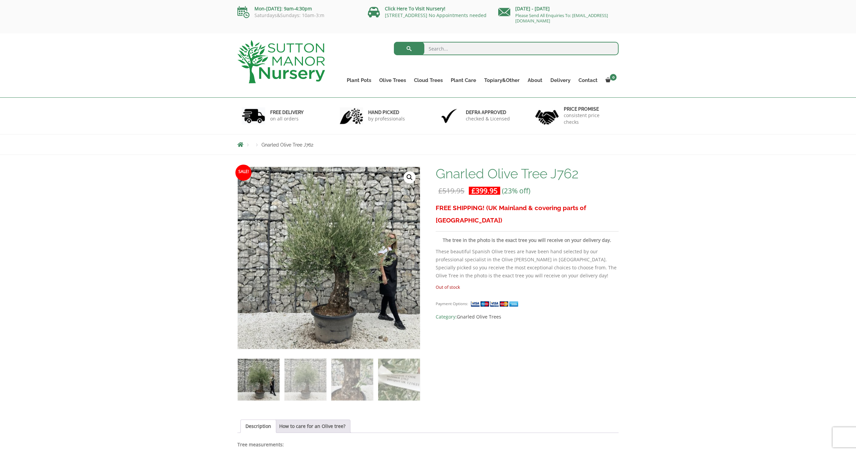
click at [433, 273] on div "Sale! 🔍 Gnarled Olive Tree J762 £ 519.95 Original price was: £519.95. £ 399.95 …" at bounding box center [427, 430] width 381 height 529
click at [482, 283] on p "Out of stock" at bounding box center [527, 287] width 183 height 8
drag, startPoint x: 458, startPoint y: 273, endPoint x: 437, endPoint y: 271, distance: 21.1
click at [437, 283] on p "Out of stock" at bounding box center [527, 287] width 183 height 8
click at [457, 283] on p "Out of stock" at bounding box center [527, 287] width 183 height 8
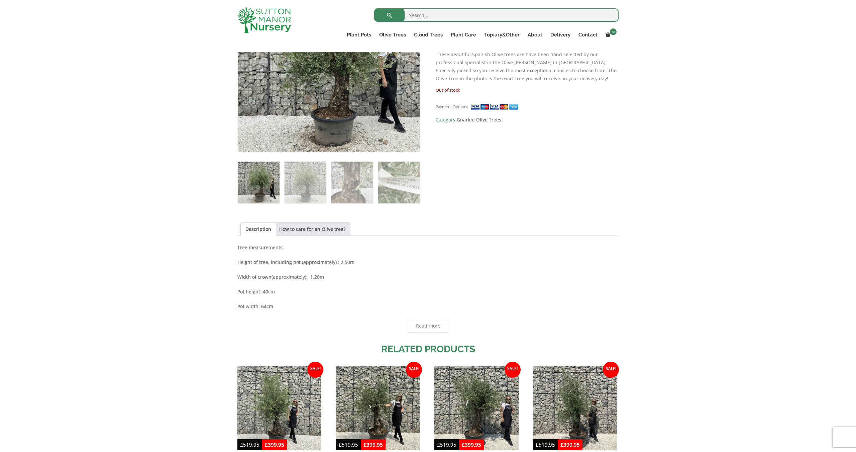
scroll to position [267, 0]
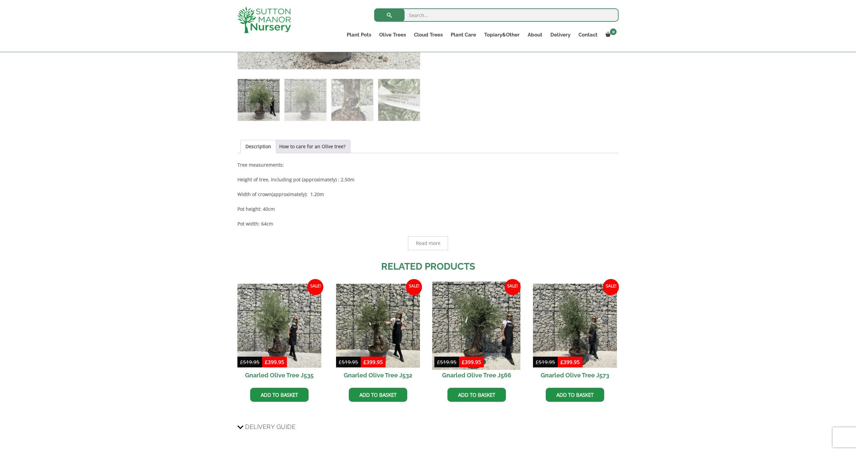
click at [472, 314] on img at bounding box center [476, 325] width 88 height 88
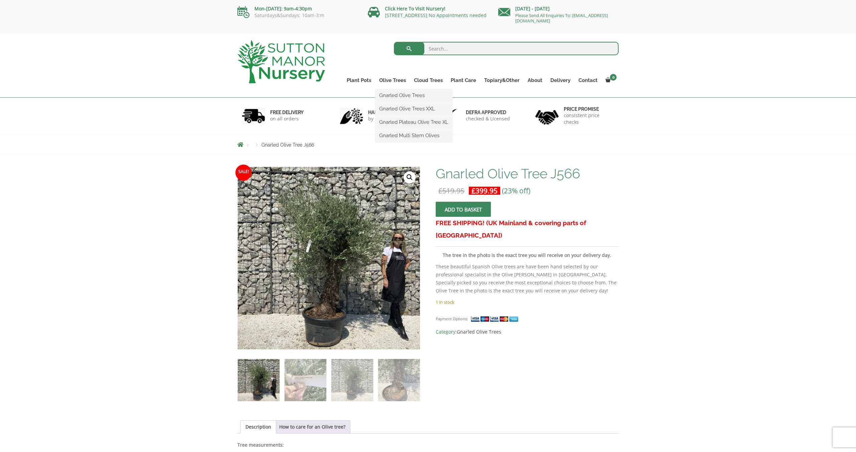
click at [422, 103] on li "Gnarled Olive Trees XXL" at bounding box center [413, 108] width 77 height 13
click at [423, 105] on link "Gnarled Olive Trees XXL" at bounding box center [413, 109] width 77 height 10
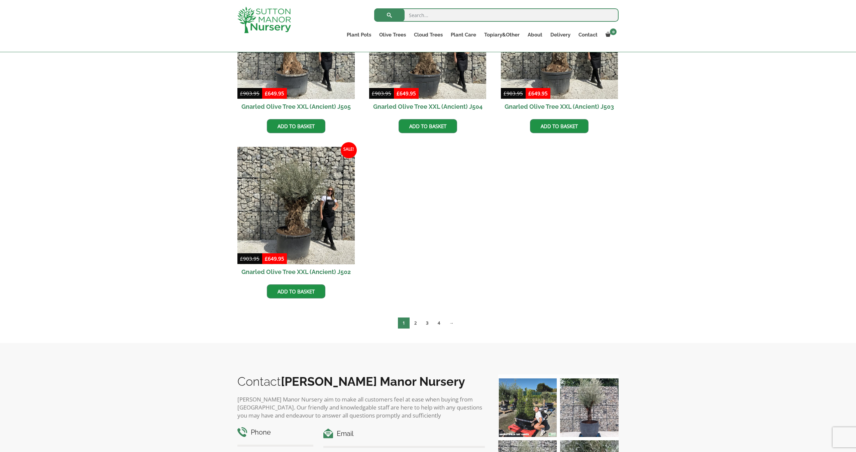
scroll to position [1070, 0]
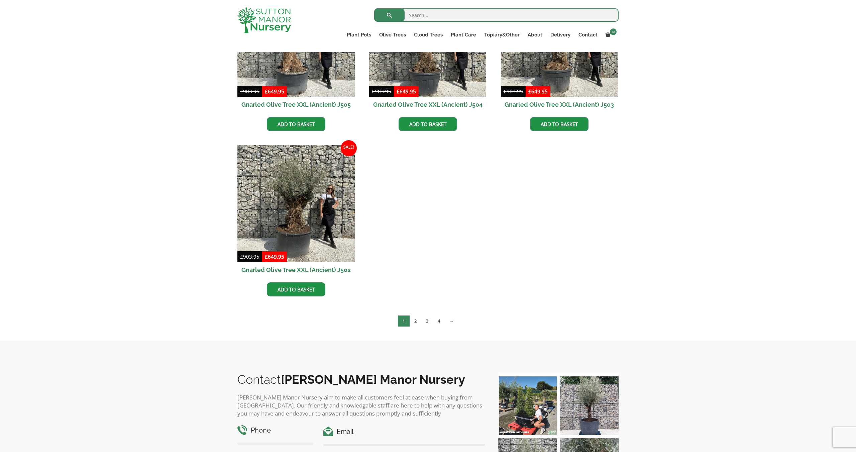
click at [418, 326] on nav "1 2 3 4 →" at bounding box center [427, 322] width 381 height 14
click at [417, 323] on link "2" at bounding box center [416, 320] width 12 height 11
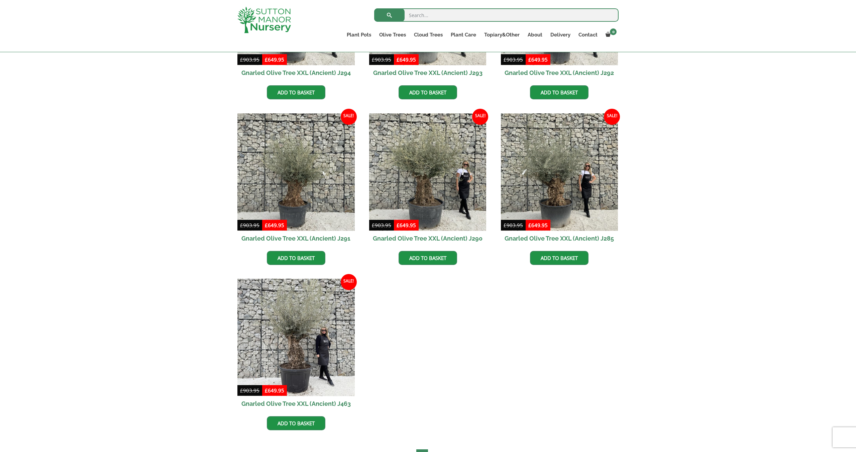
scroll to position [1070, 0]
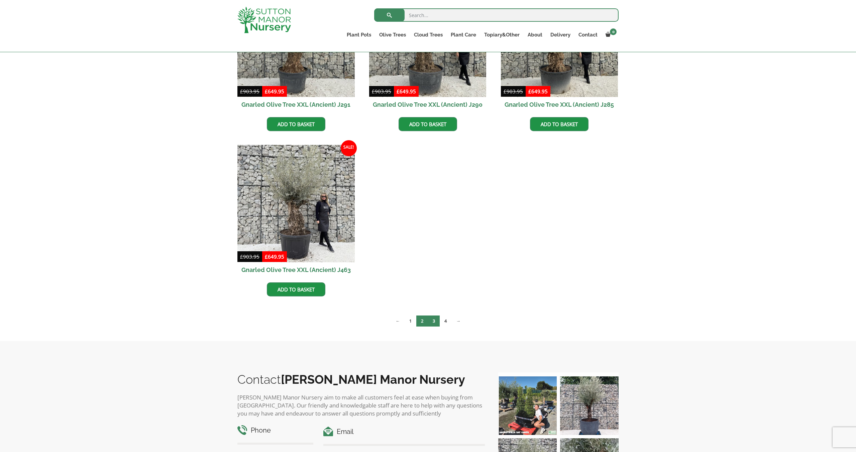
click at [434, 323] on link "3" at bounding box center [434, 320] width 12 height 11
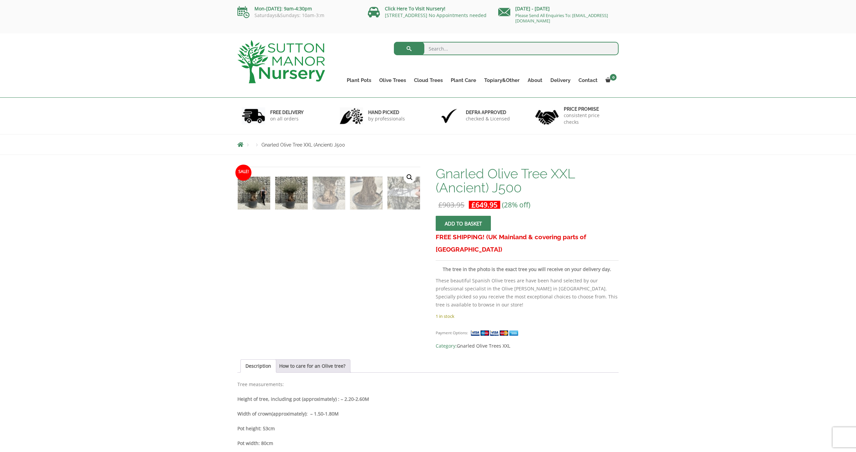
click at [291, 194] on img at bounding box center [291, 193] width 32 height 32
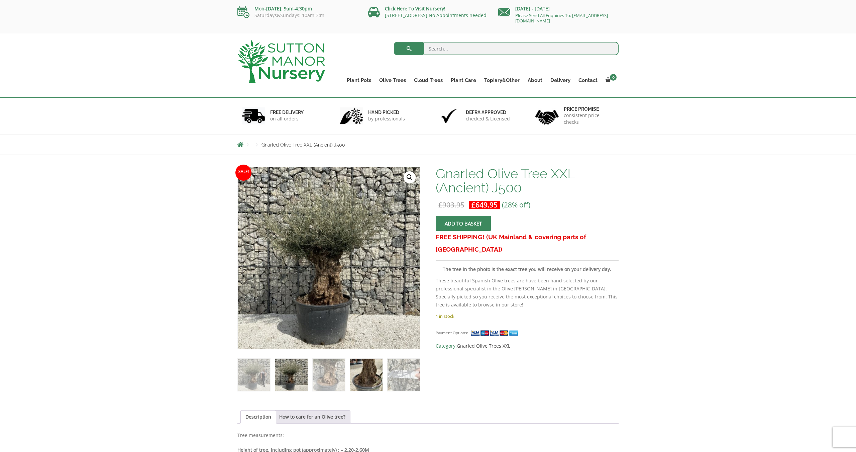
click at [374, 368] on img at bounding box center [366, 374] width 32 height 32
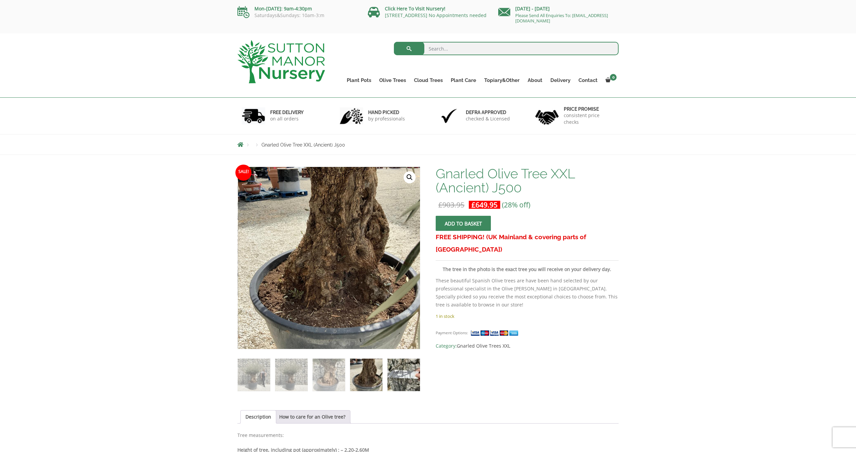
click at [416, 373] on img at bounding box center [403, 374] width 32 height 32
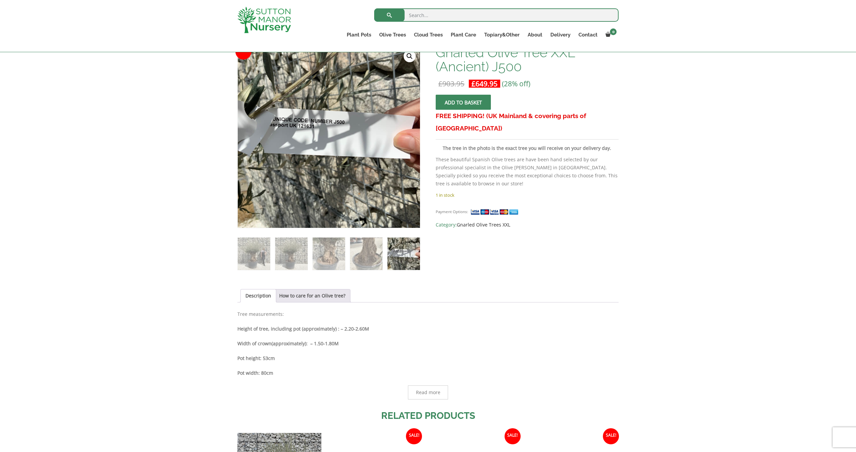
scroll to position [201, 0]
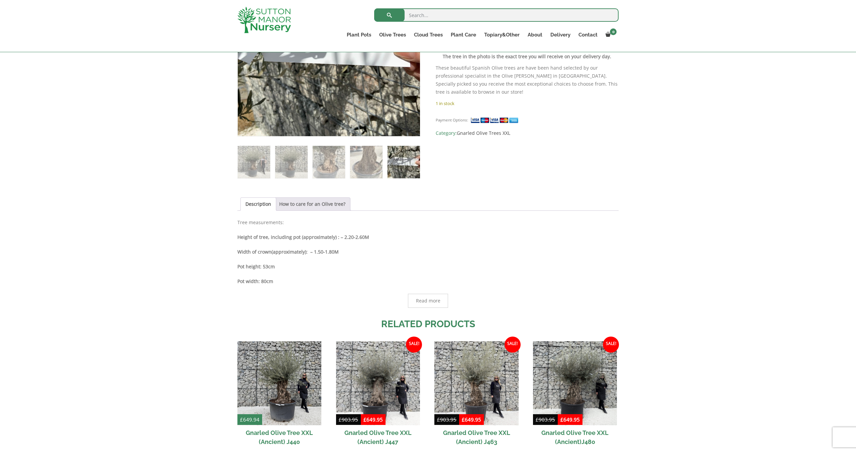
click at [302, 205] on link "How to care for an Olive tree?" at bounding box center [312, 204] width 66 height 13
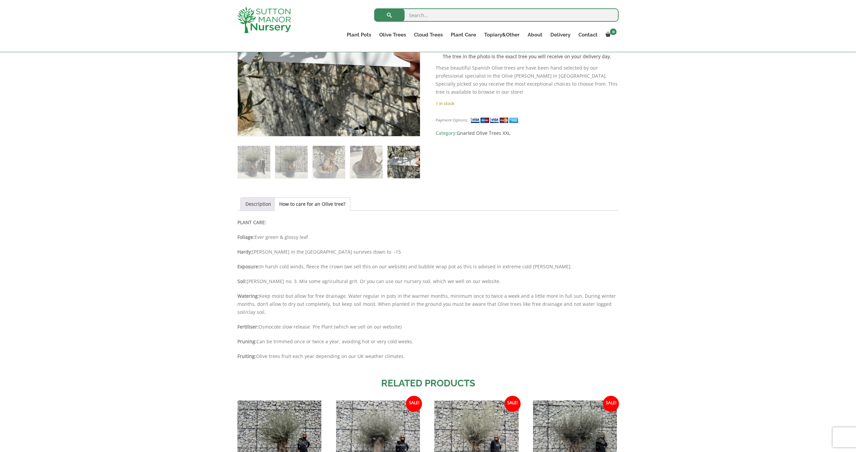
click at [247, 204] on link "Description" at bounding box center [258, 204] width 26 height 13
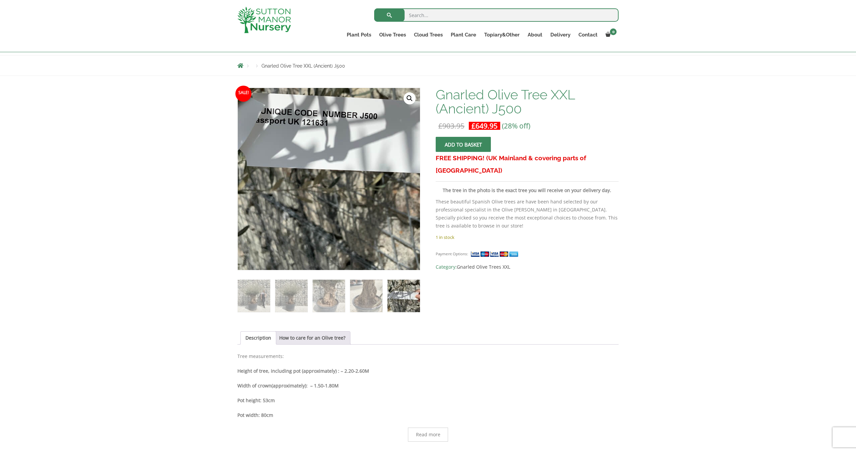
scroll to position [0, 0]
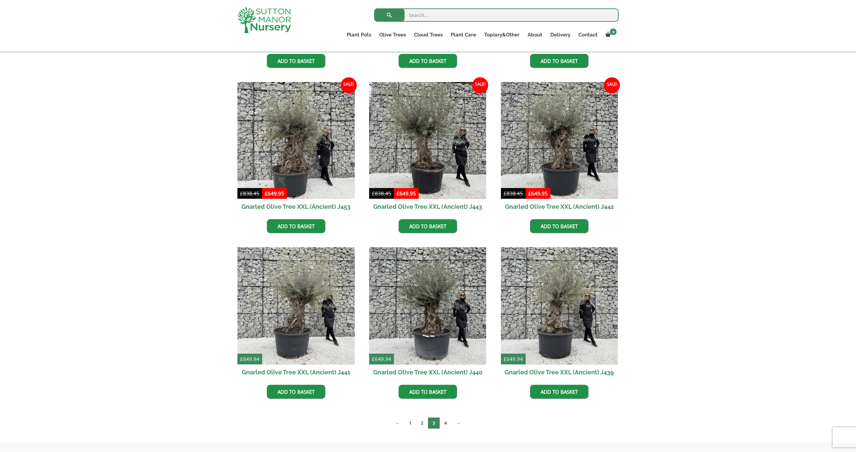
scroll to position [936, 0]
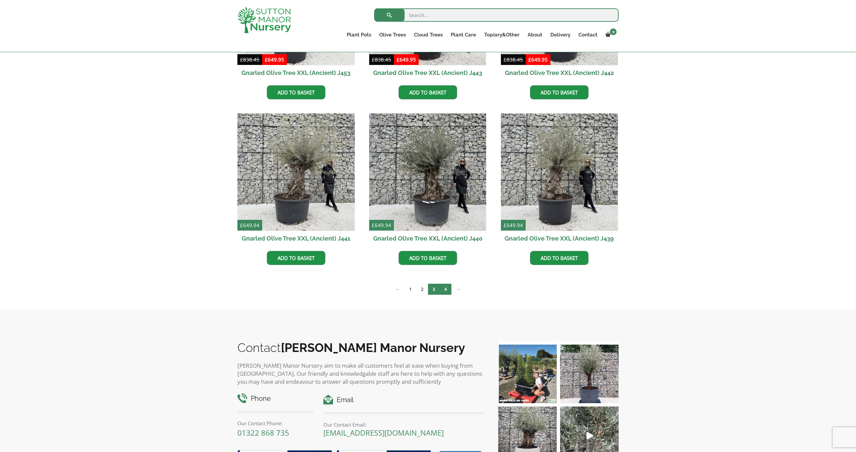
click at [444, 291] on link "4" at bounding box center [446, 288] width 12 height 11
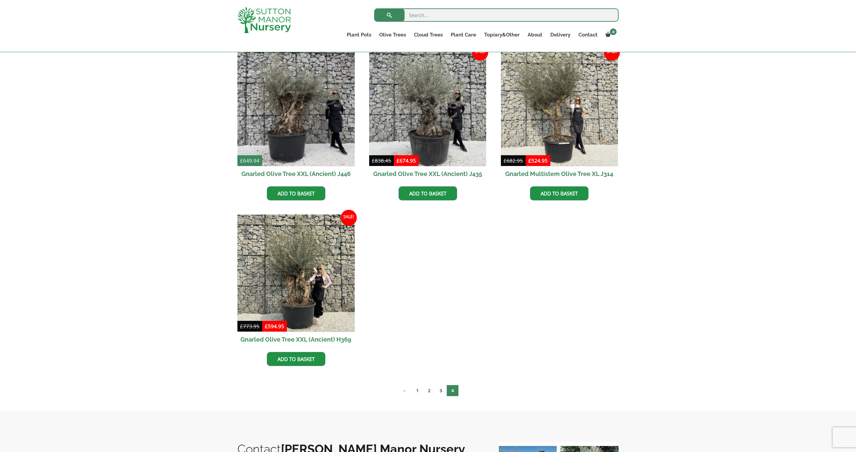
scroll to position [201, 0]
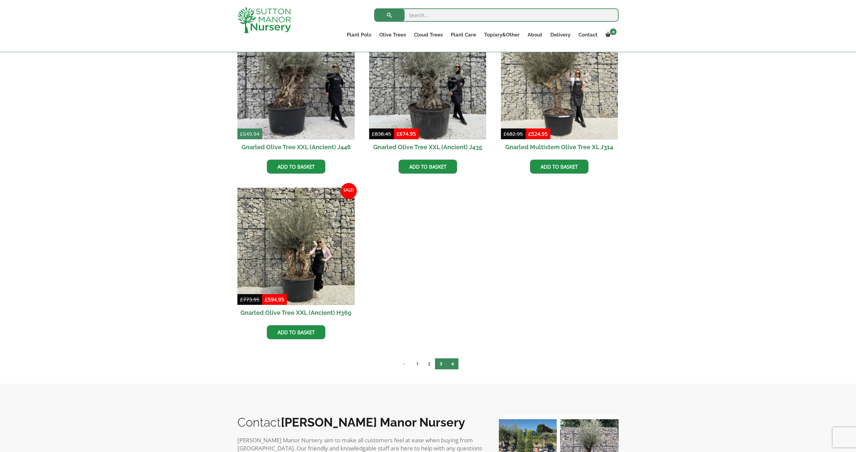
click at [442, 364] on link "3" at bounding box center [441, 363] width 12 height 11
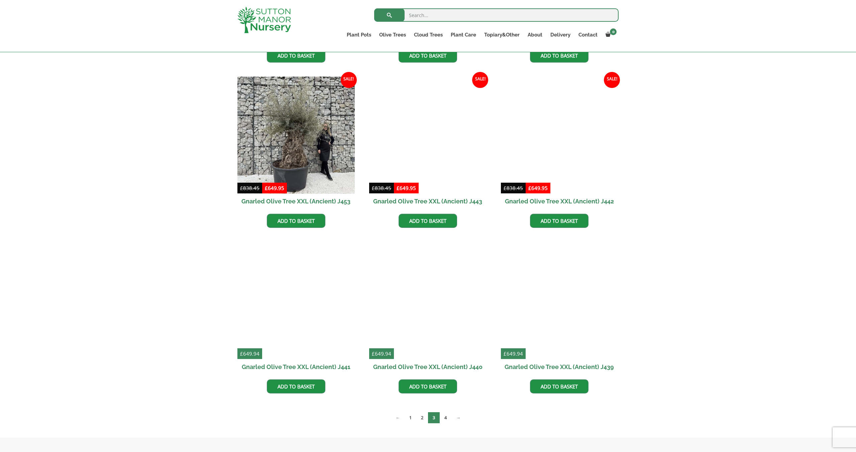
scroll to position [869, 0]
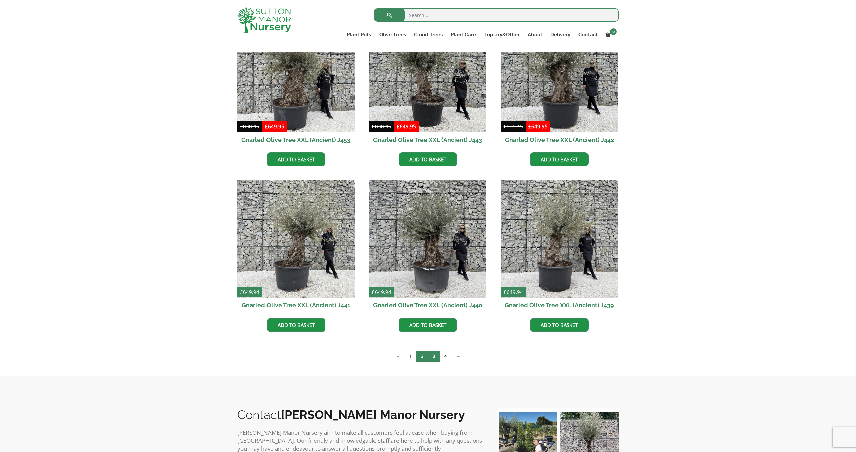
click at [420, 354] on link "2" at bounding box center [422, 355] width 12 height 11
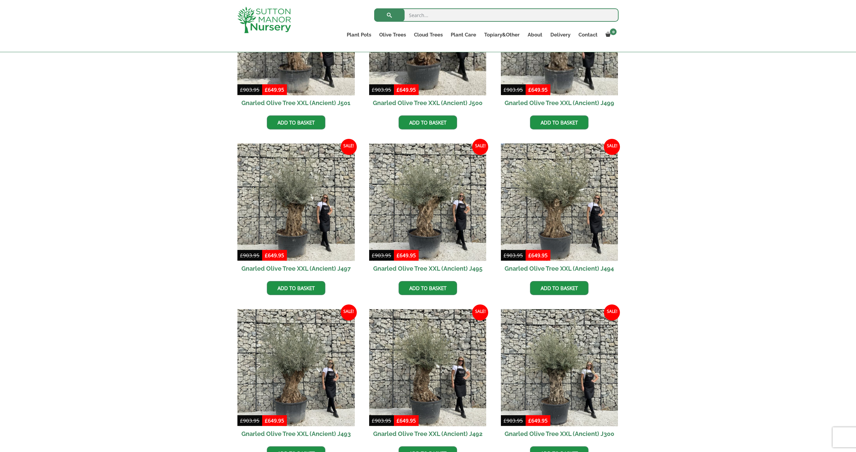
scroll to position [267, 0]
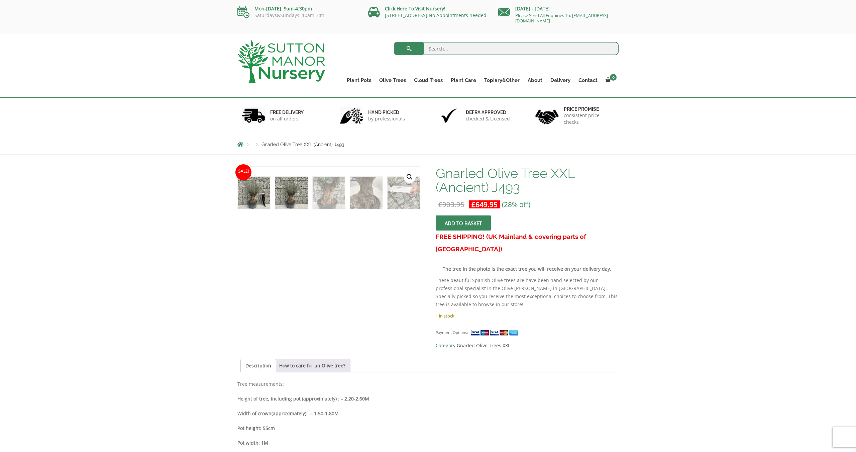
click at [295, 190] on img at bounding box center [291, 193] width 32 height 32
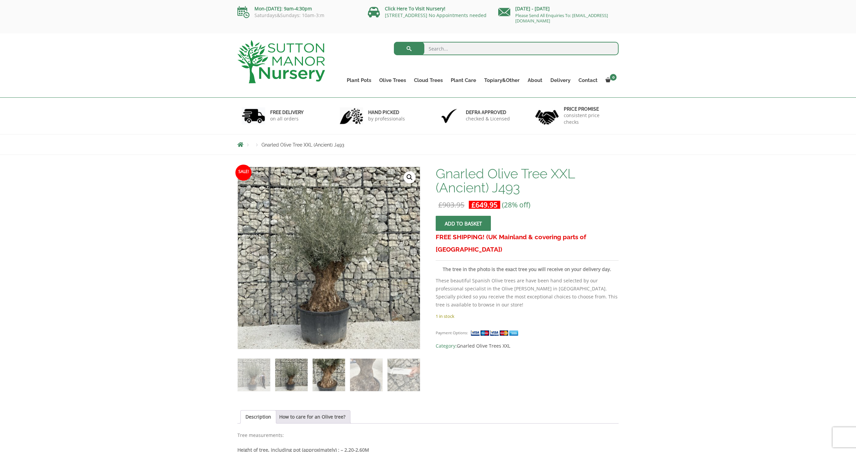
click at [336, 376] on img at bounding box center [329, 374] width 32 height 32
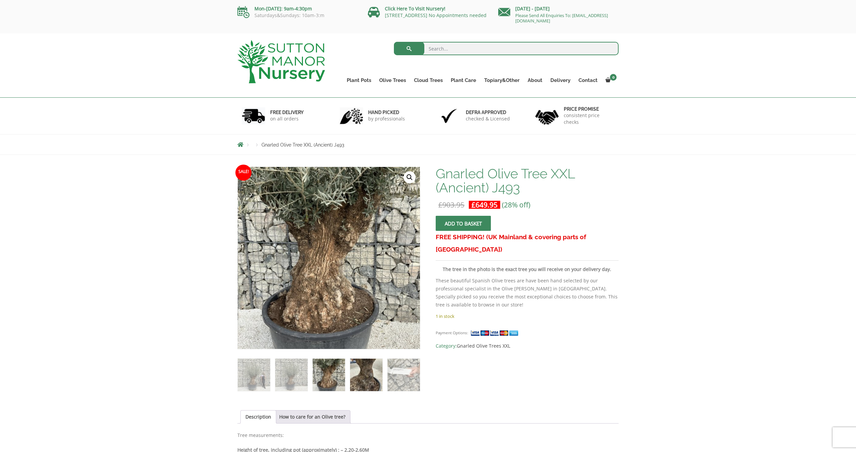
click at [371, 368] on img at bounding box center [366, 374] width 32 height 32
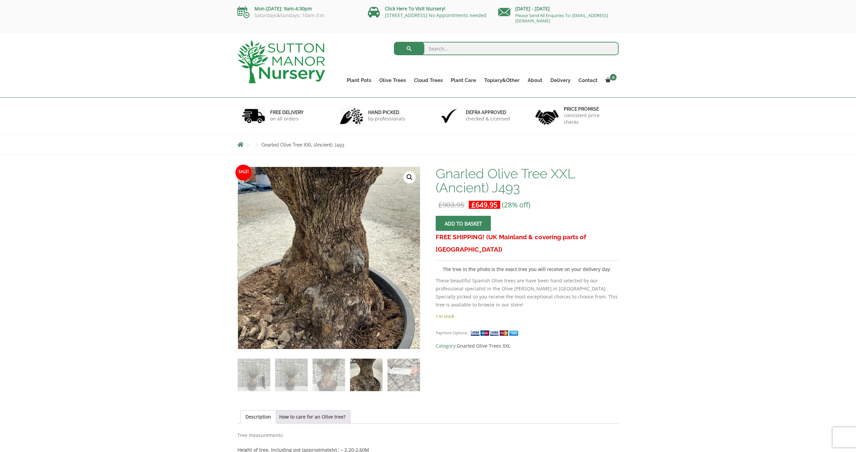
click at [421, 372] on div "Sale! 🔍 Gnarled Olive Tree XXL (Ancient) J493 £ 903.95 Original price was: £903…" at bounding box center [427, 430] width 381 height 528
click at [404, 368] on img at bounding box center [403, 374] width 32 height 32
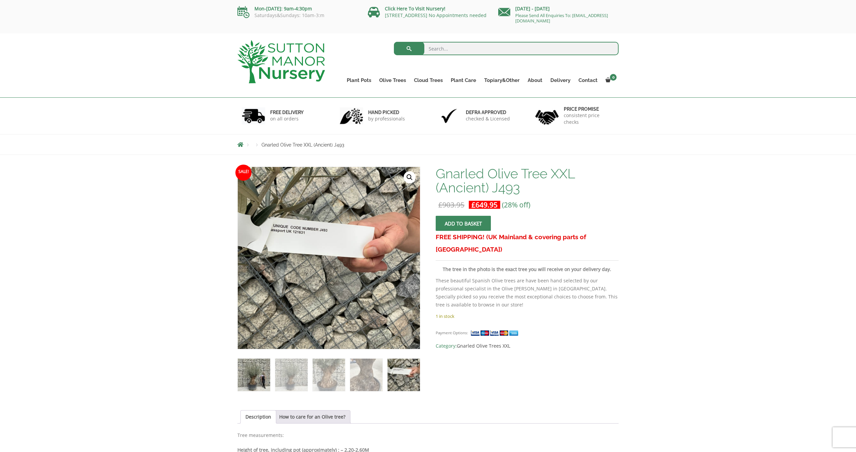
click at [256, 378] on img at bounding box center [254, 374] width 32 height 32
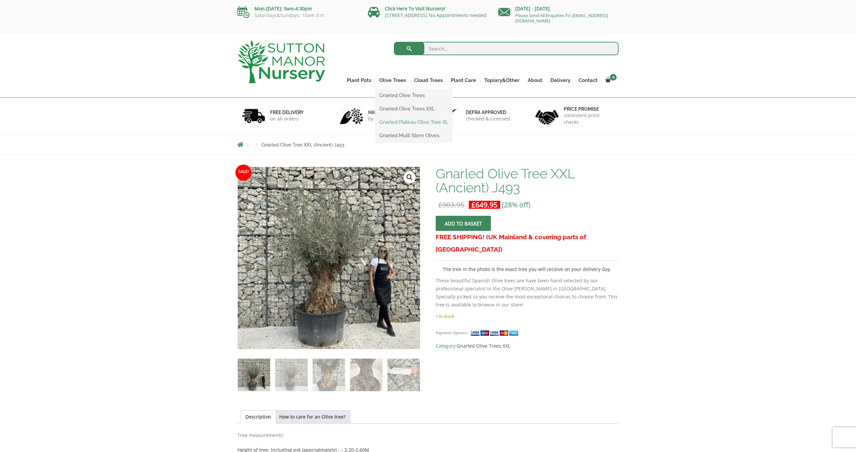
click at [445, 123] on link "Gnarled Plateau Olive Tree XL" at bounding box center [413, 122] width 77 height 10
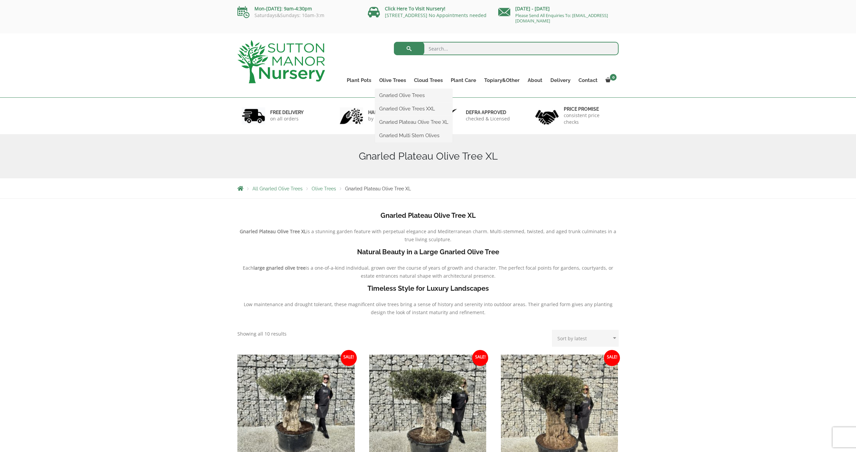
click at [418, 130] on li "Gnarled Multi Stem Olives" at bounding box center [413, 135] width 77 height 13
click at [418, 136] on link "Gnarled Multi Stem Olives" at bounding box center [413, 135] width 77 height 10
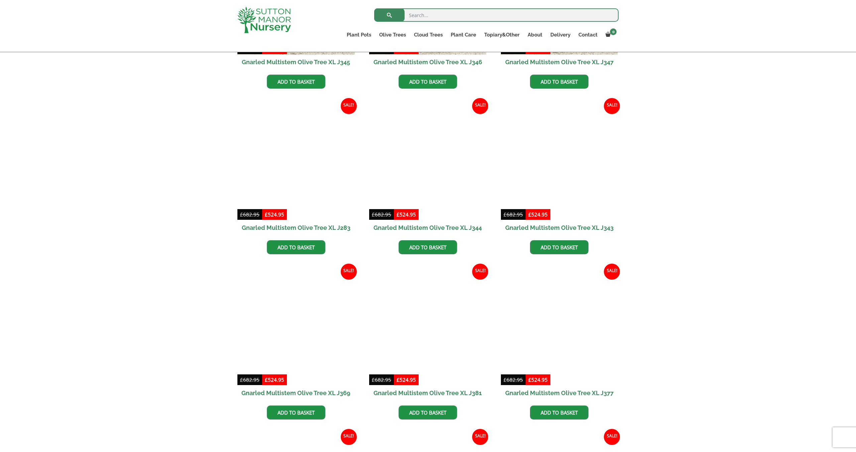
scroll to position [936, 0]
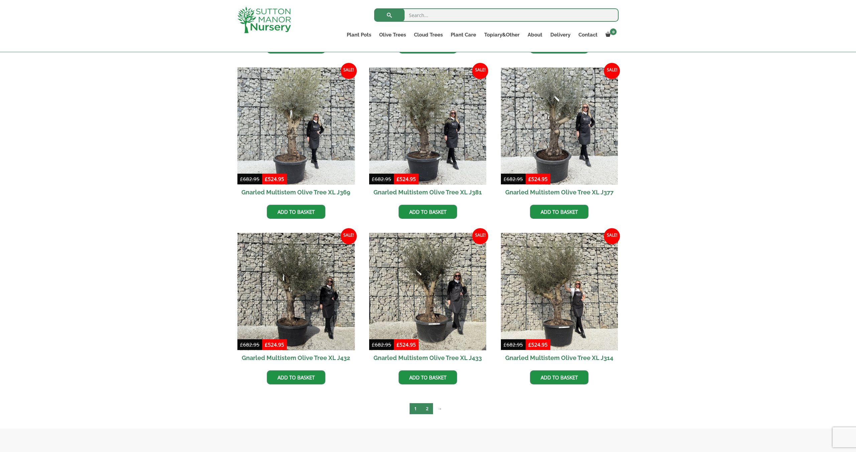
click at [423, 410] on link "2" at bounding box center [427, 408] width 12 height 11
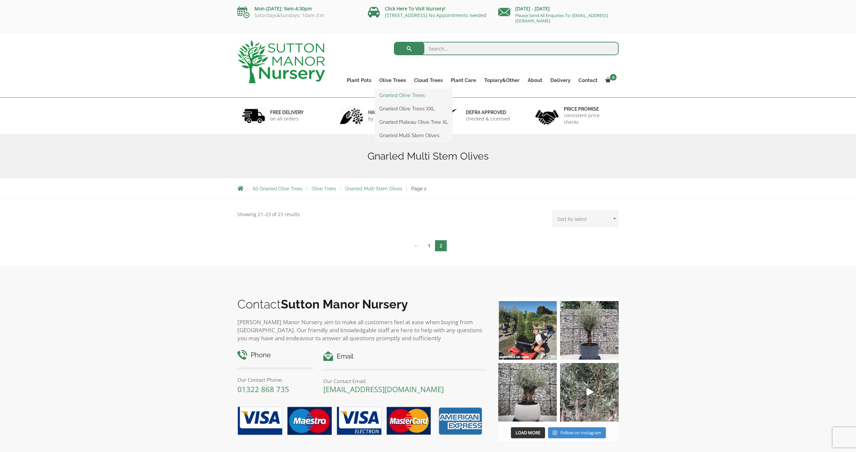
click at [401, 94] on link "Gnarled Olive Trees" at bounding box center [413, 95] width 77 height 10
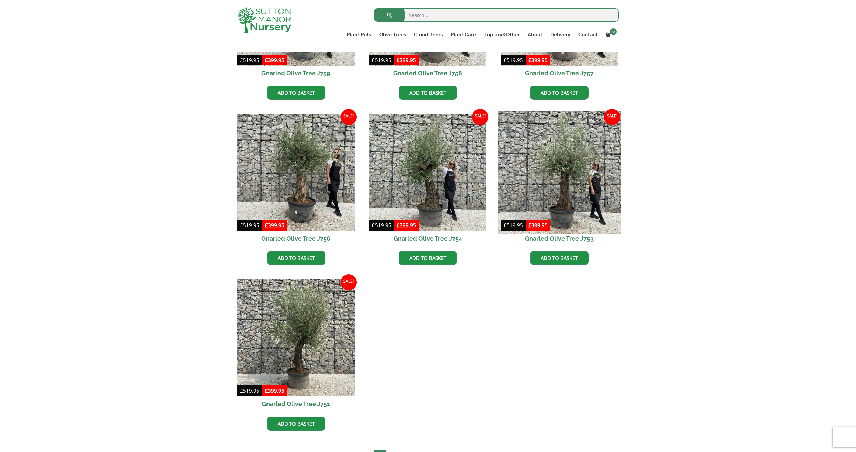
scroll to position [523, 0]
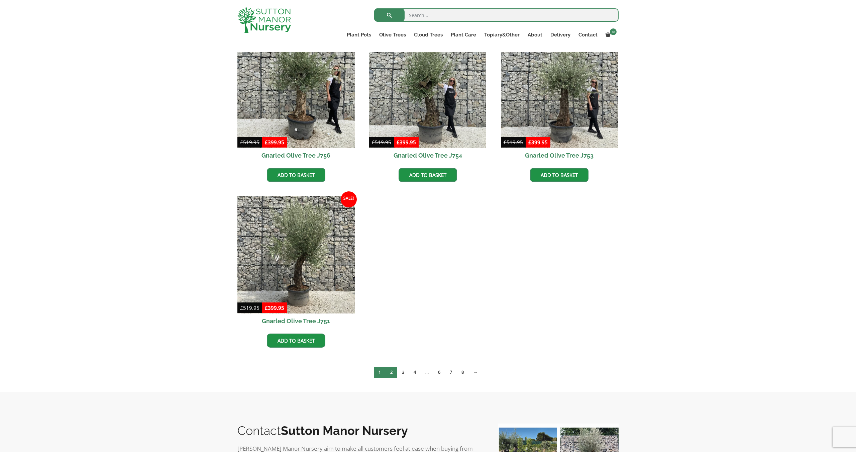
click at [392, 374] on link "2" at bounding box center [391, 371] width 12 height 11
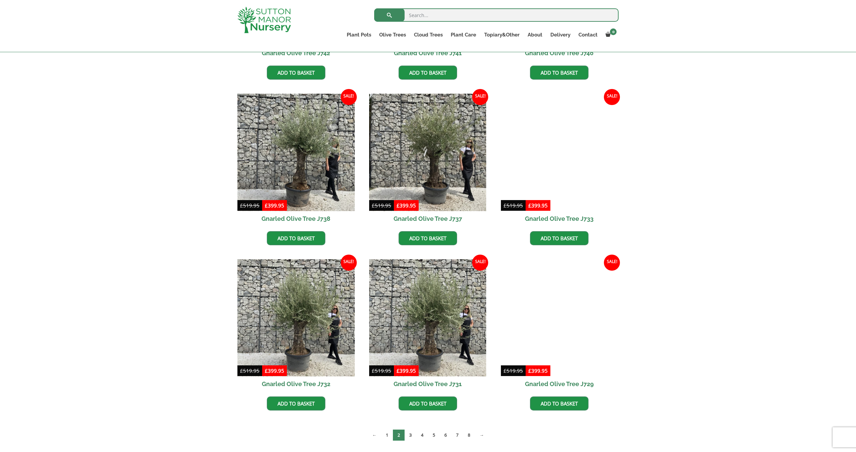
scroll to position [669, 0]
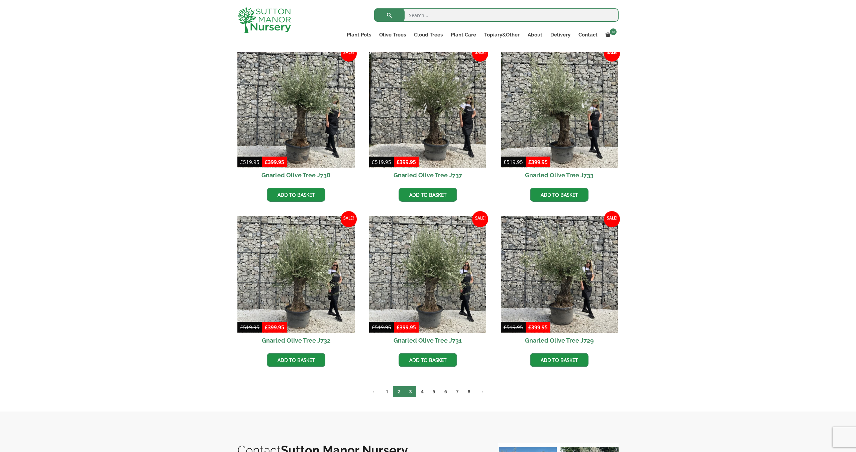
click at [413, 390] on link "3" at bounding box center [410, 391] width 12 height 11
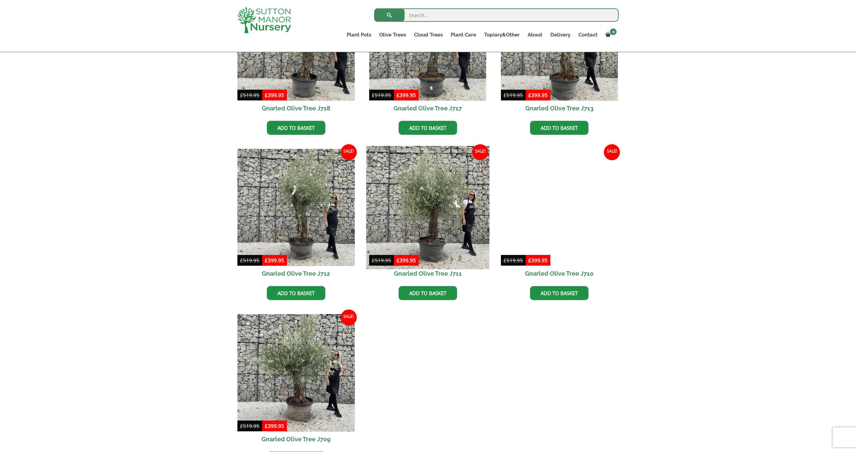
scroll to position [869, 0]
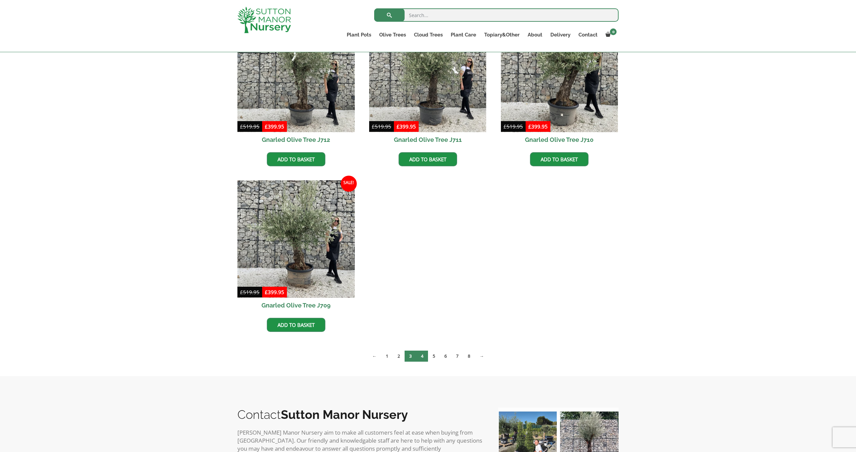
click at [421, 356] on link "4" at bounding box center [422, 355] width 12 height 11
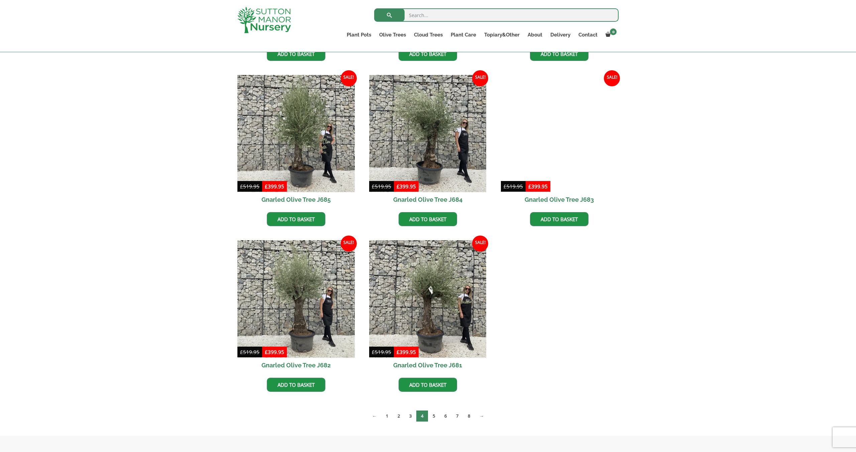
scroll to position [869, 0]
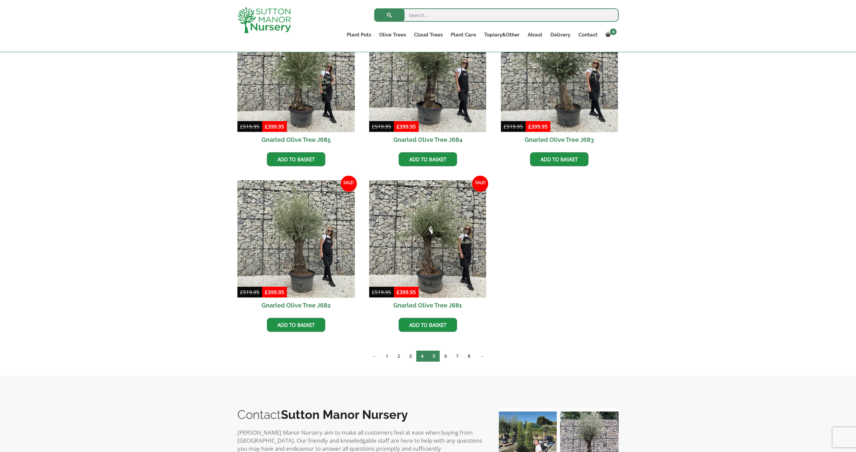
click at [435, 356] on link "5" at bounding box center [434, 355] width 12 height 11
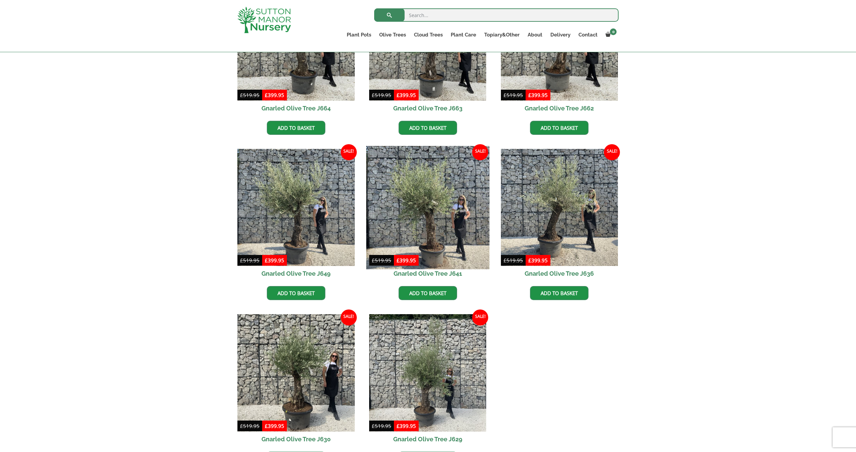
scroll to position [869, 0]
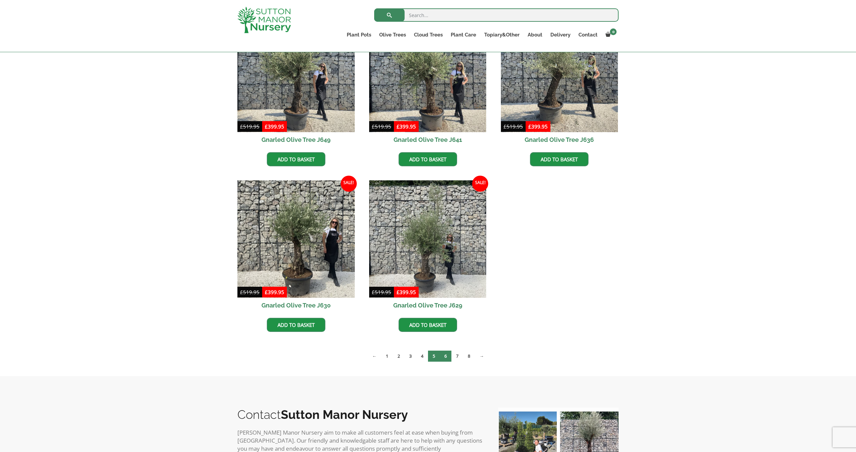
click at [448, 355] on link "6" at bounding box center [446, 355] width 12 height 11
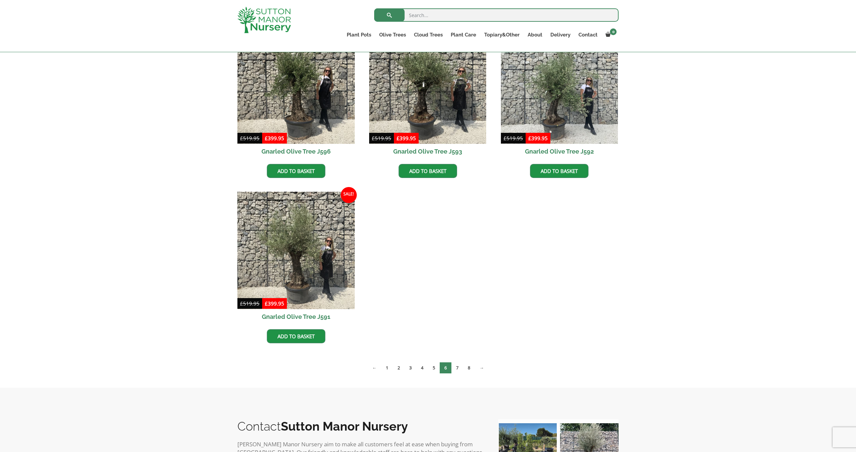
scroll to position [1070, 0]
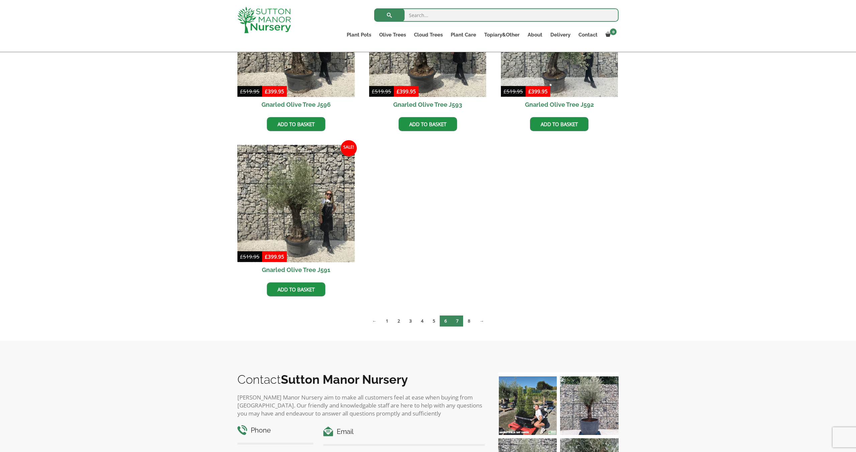
click at [456, 320] on link "7" at bounding box center [457, 320] width 12 height 11
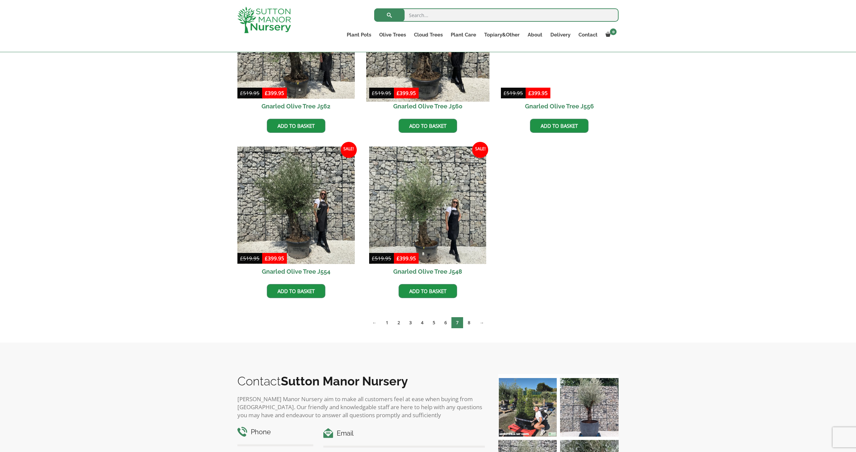
scroll to position [1070, 0]
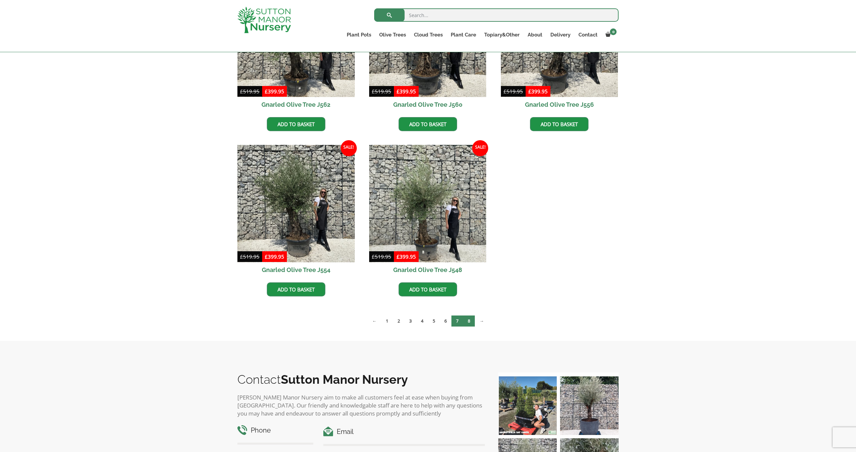
click at [467, 322] on link "8" at bounding box center [469, 320] width 12 height 11
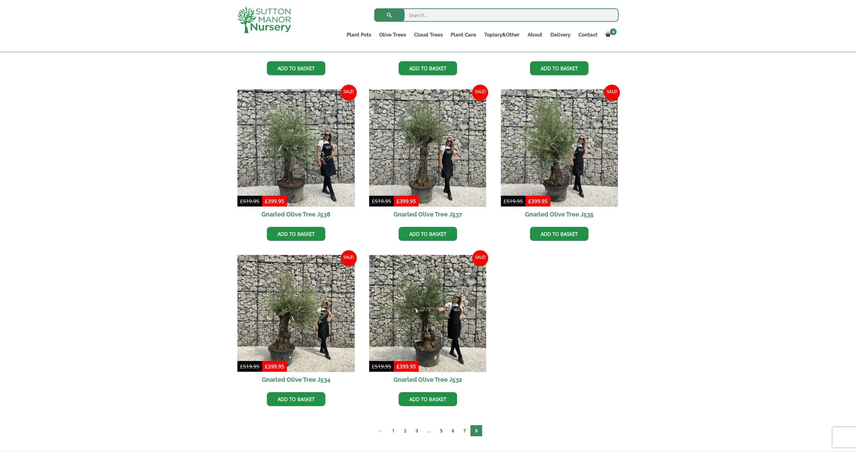
scroll to position [456, 0]
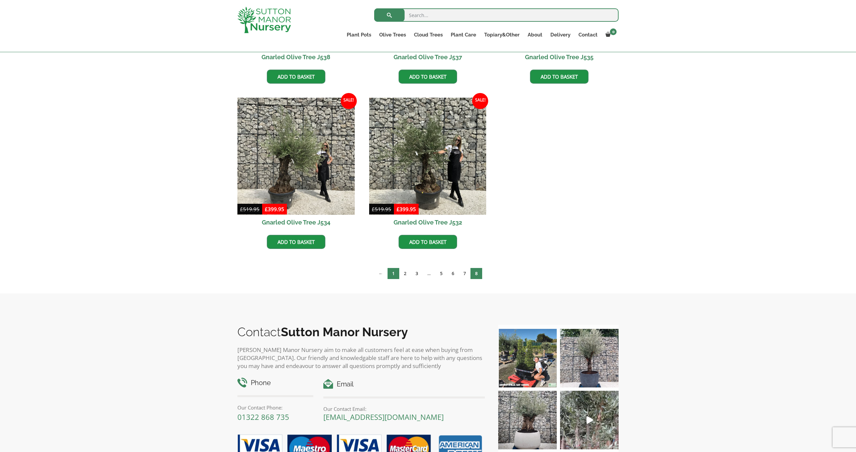
click at [397, 273] on link "1" at bounding box center [393, 273] width 12 height 11
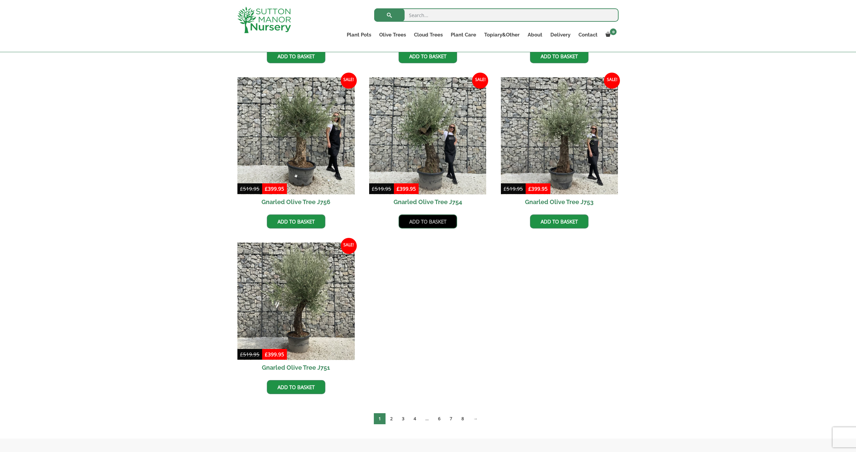
scroll to position [602, 0]
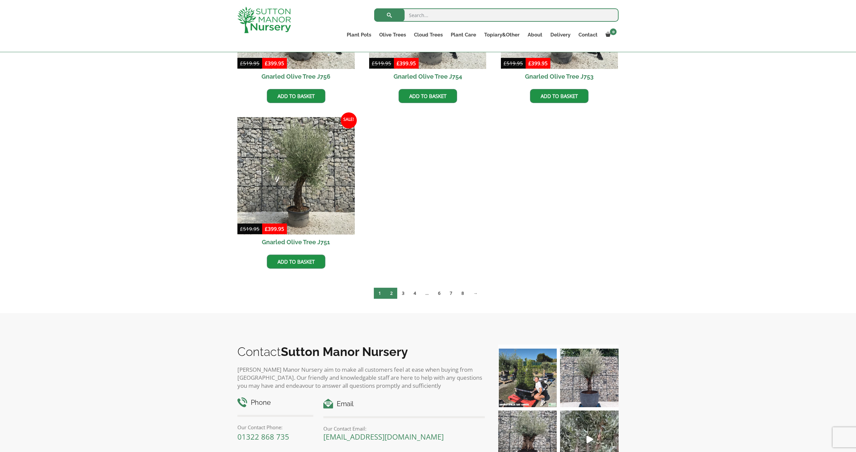
click at [387, 295] on link "2" at bounding box center [391, 292] width 12 height 11
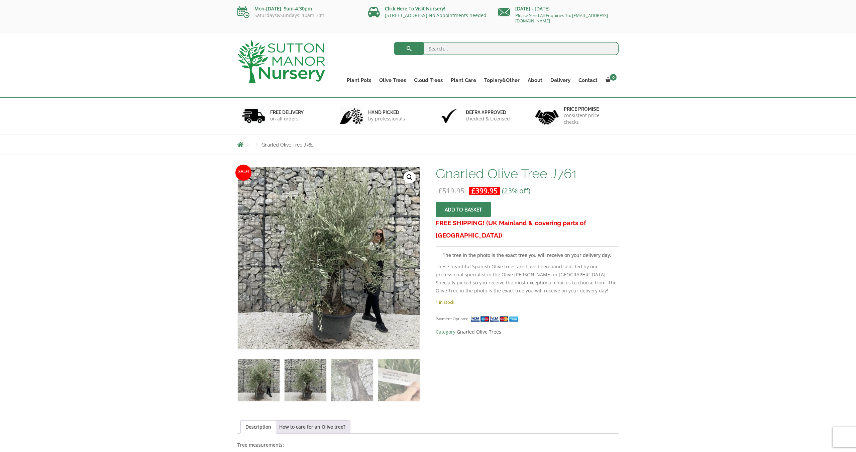
click at [307, 370] on img at bounding box center [305, 380] width 42 height 42
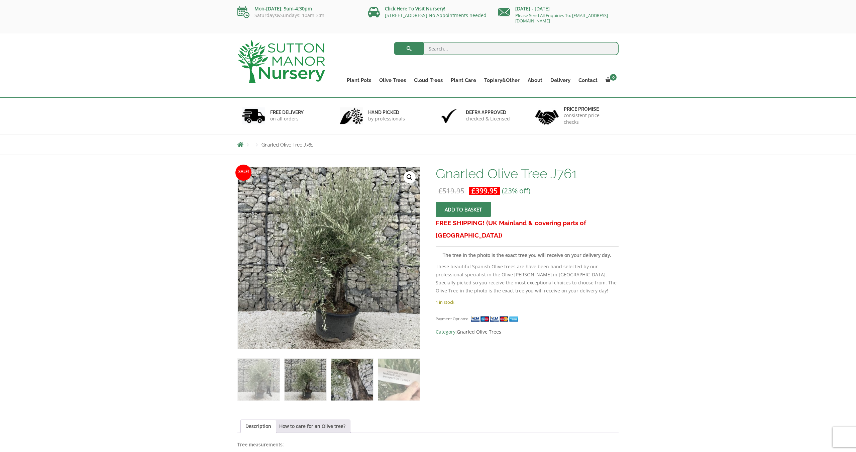
click at [353, 377] on img at bounding box center [352, 379] width 42 height 42
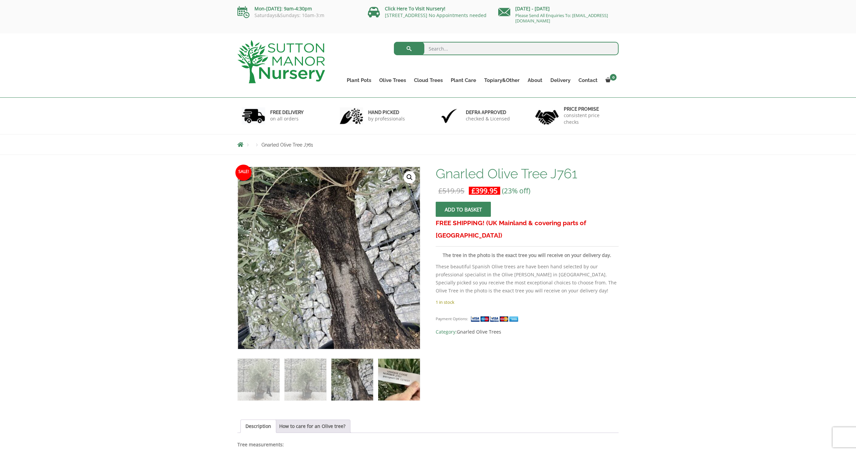
click at [403, 379] on img at bounding box center [399, 379] width 42 height 42
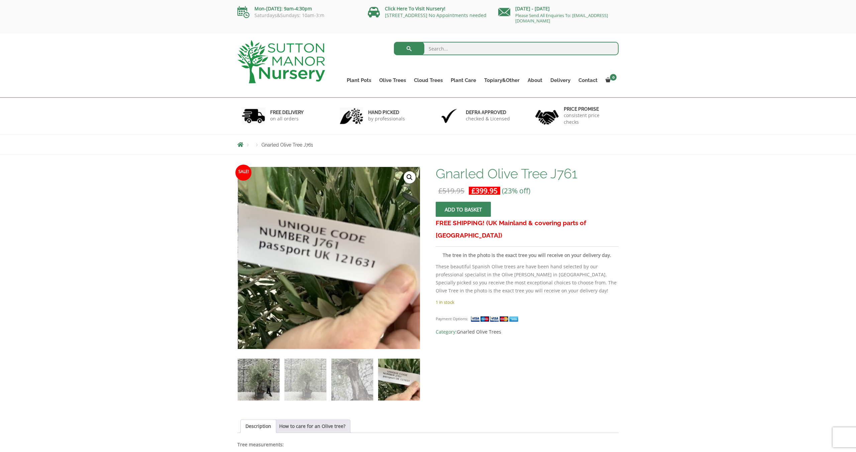
click at [265, 380] on img at bounding box center [259, 379] width 42 height 42
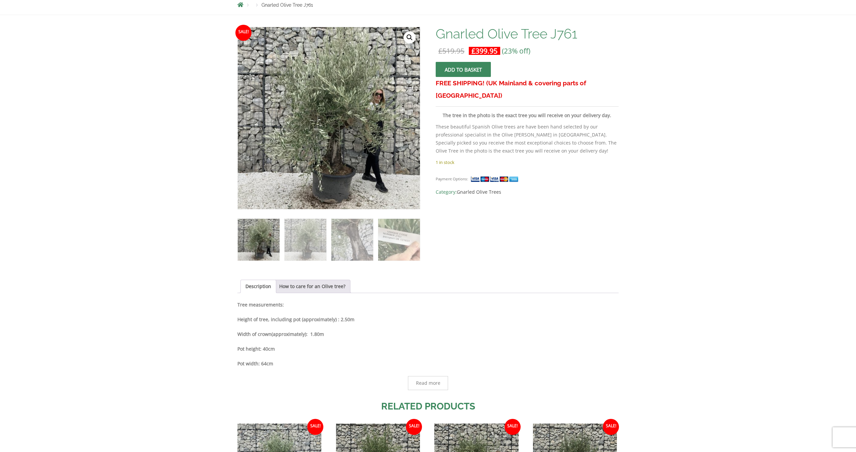
scroll to position [267, 0]
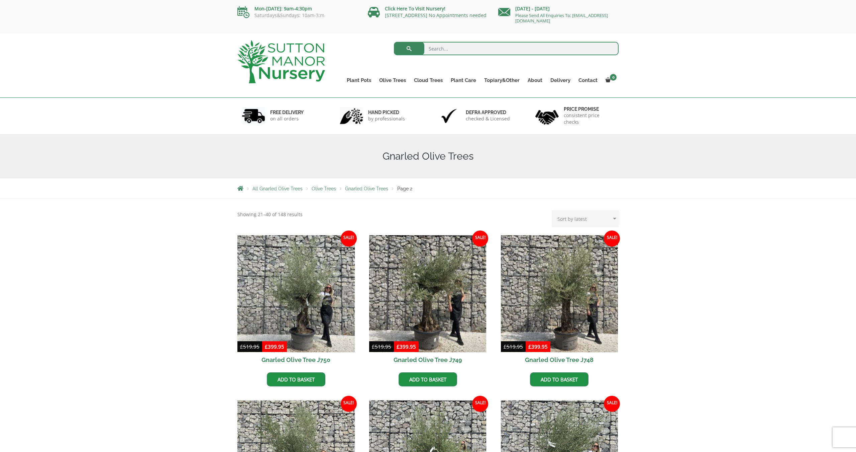
click at [369, 296] on link "Sale! £ 519.95 Original price was: £519.95. £ 399.95 Current price is: £399.95.…" at bounding box center [427, 301] width 117 height 132
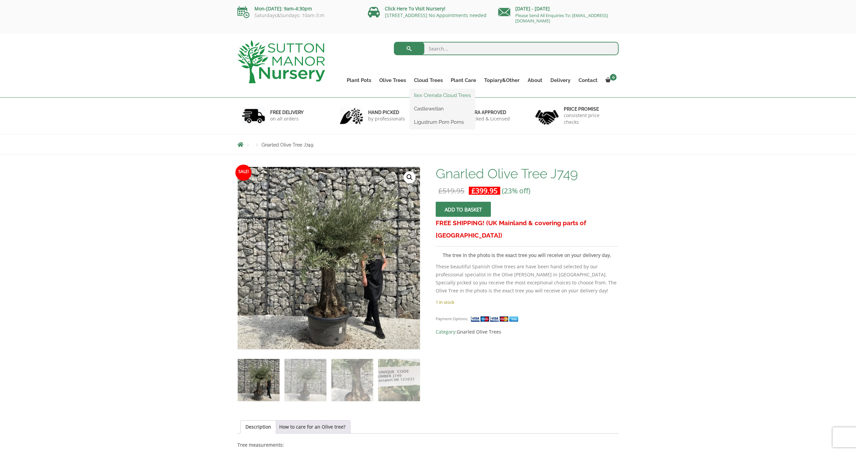
click at [436, 96] on link "Ilex Crenata Cloud Trees" at bounding box center [442, 95] width 65 height 10
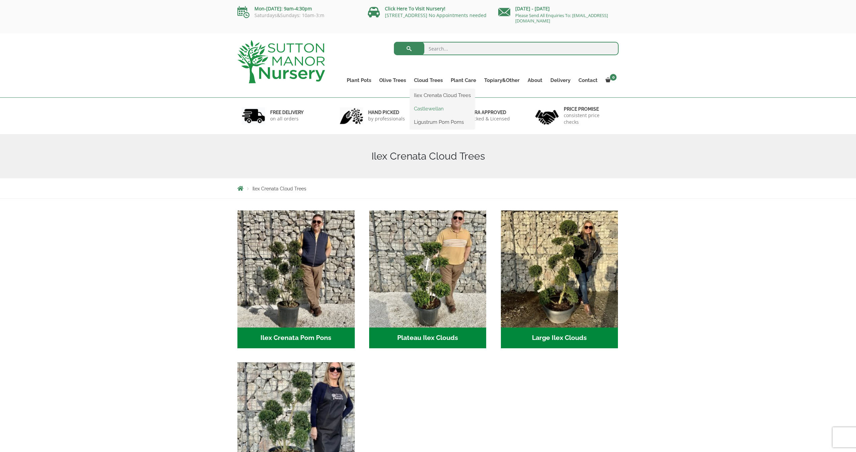
click at [434, 108] on link "Castlewellan" at bounding box center [442, 109] width 65 height 10
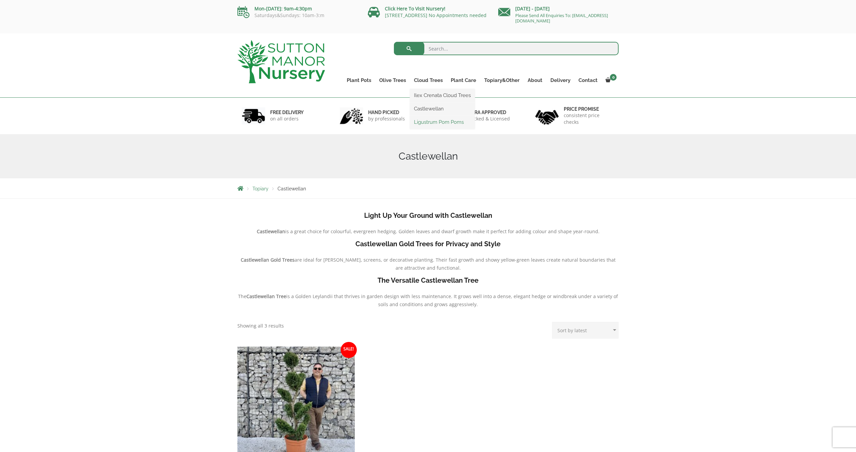
click at [431, 124] on link "Ligustrum Pom Poms" at bounding box center [442, 122] width 65 height 10
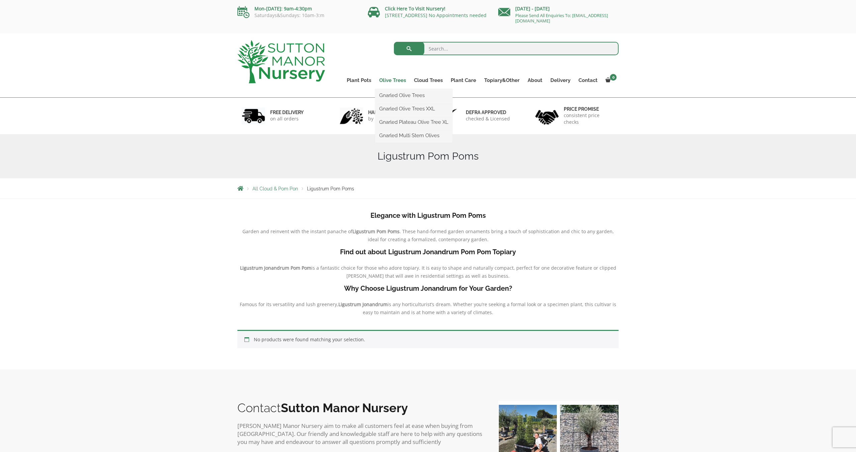
click at [391, 78] on link "Olive Trees" at bounding box center [392, 80] width 35 height 9
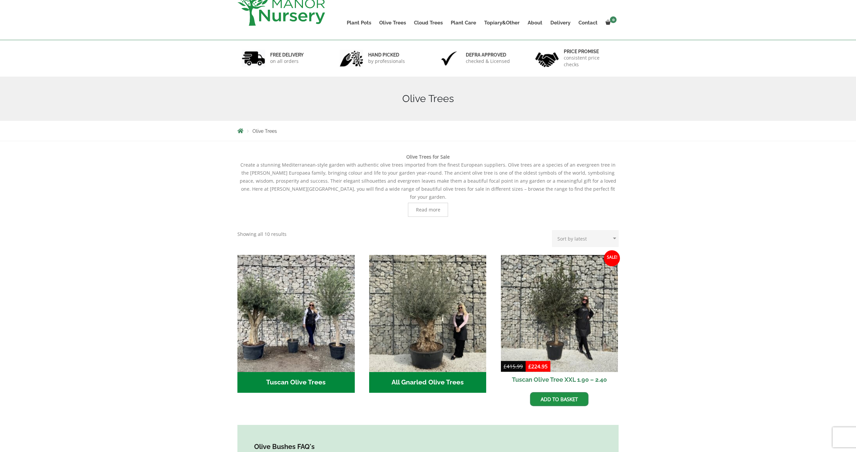
scroll to position [201, 0]
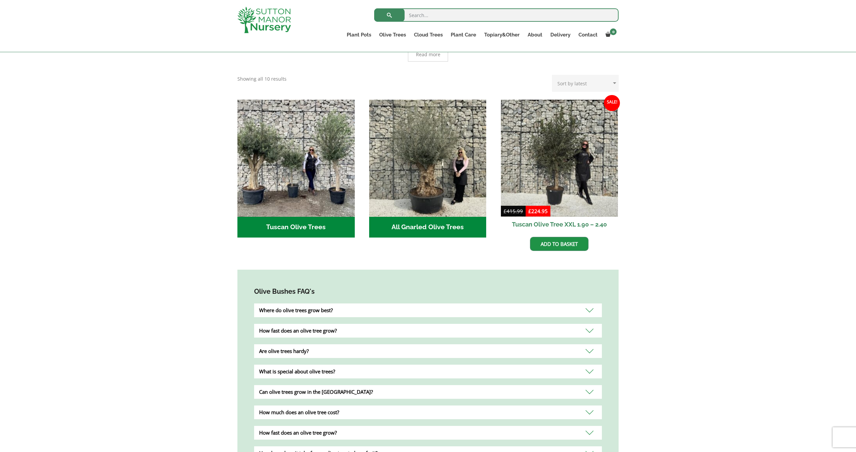
click at [477, 303] on div "Where do olive trees grow best?" at bounding box center [428, 310] width 348 height 14
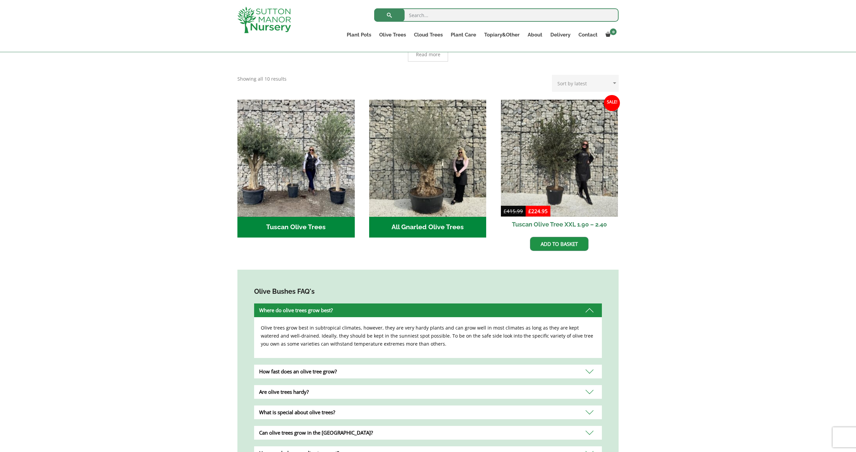
click at [439, 355] on div "Olive Bushes FAQ's Where do olive trees grow best? Olive trees grow best in sub…" at bounding box center [427, 447] width 381 height 356
click at [435, 364] on div "How fast does an olive tree grow?" at bounding box center [428, 371] width 348 height 14
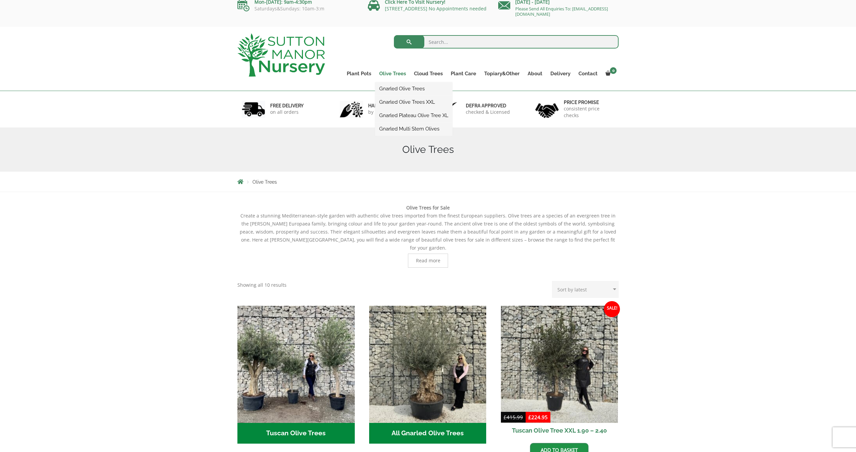
scroll to position [0, 0]
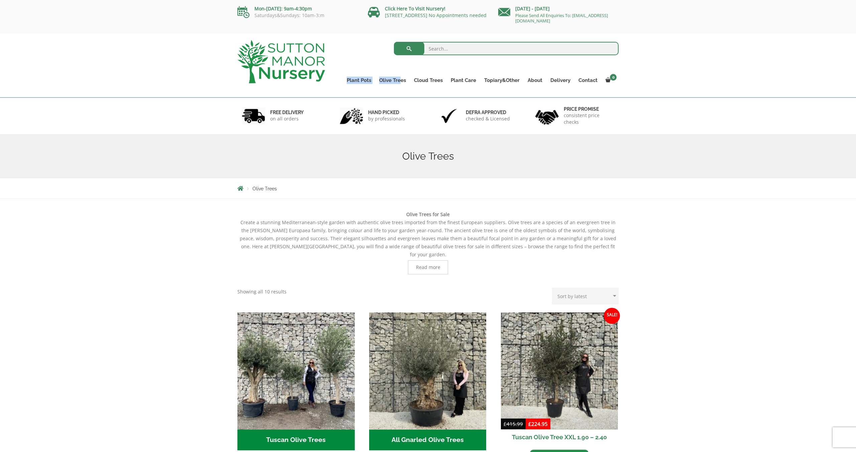
drag, startPoint x: 379, startPoint y: 69, endPoint x: 403, endPoint y: 72, distance: 23.9
click at [402, 77] on ul "Plant Pots Resin Bonded Pots The Amalfi Pots The Milan Pots The Capri Pots The …" at bounding box center [481, 75] width 276 height 30
click at [403, 72] on ul "Plant Pots Resin Bonded Pots The Amalfi Pots The Milan Pots The Capri Pots The …" at bounding box center [481, 75] width 276 height 30
drag, startPoint x: 410, startPoint y: 75, endPoint x: 394, endPoint y: 68, distance: 17.5
click at [400, 81] on ul "Plant Pots Resin Bonded Pots The Amalfi Pots The Milan Pots The Capri Pots The …" at bounding box center [481, 75] width 276 height 30
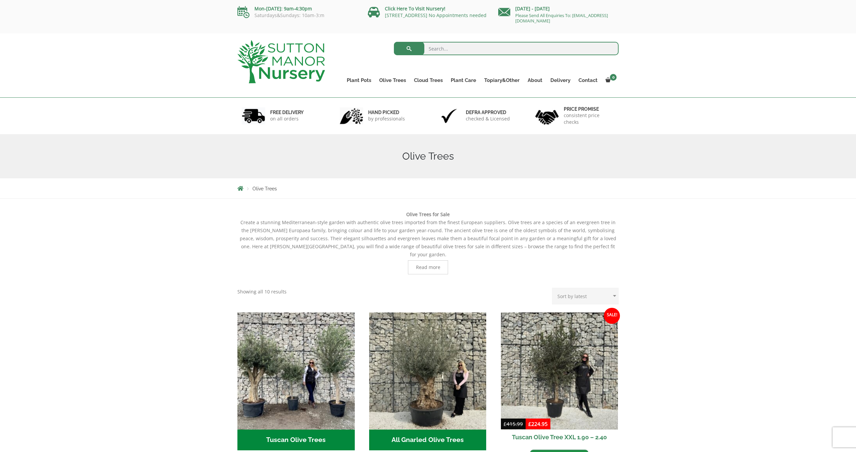
click at [393, 68] on ul "Plant Pots Resin Bonded Pots The Amalfi Pots The Milan Pots The Capri Pots The …" at bounding box center [481, 75] width 276 height 30
click at [384, 89] on ul "Gnarled Olive Trees Gnarled Olive Trees XXL Gnarled Plateau Olive Tree XL Gnarl…" at bounding box center [413, 115] width 77 height 53
drag, startPoint x: 404, startPoint y: 156, endPoint x: 469, endPoint y: 157, distance: 64.9
click at [469, 157] on h1 "Olive Trees" at bounding box center [427, 156] width 381 height 12
copy h1 "Olive Trees"
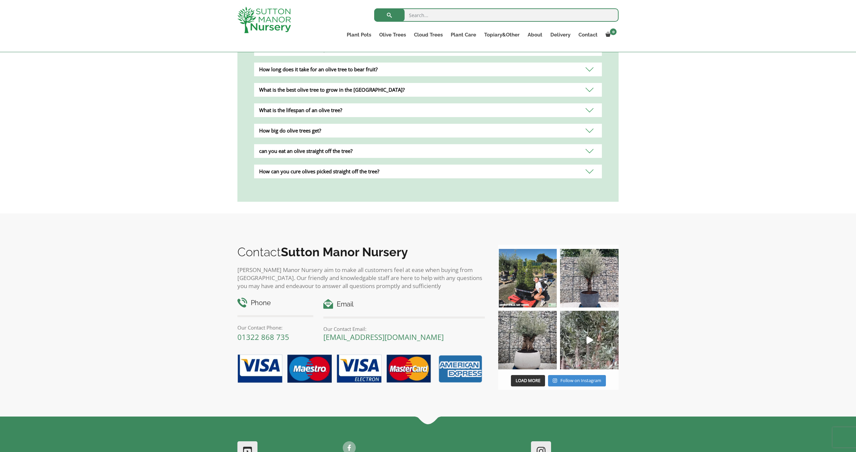
scroll to position [680, 0]
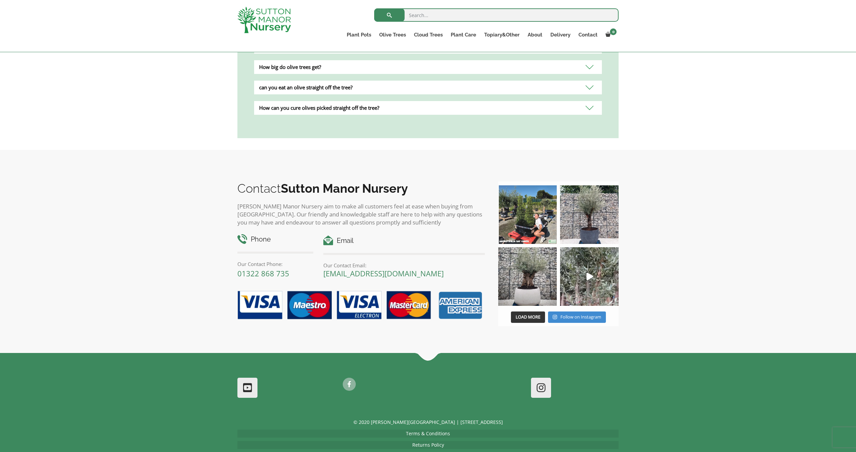
click at [279, 181] on h2 "Contact [PERSON_NAME][GEOGRAPHIC_DATA]" at bounding box center [360, 188] width 247 height 14
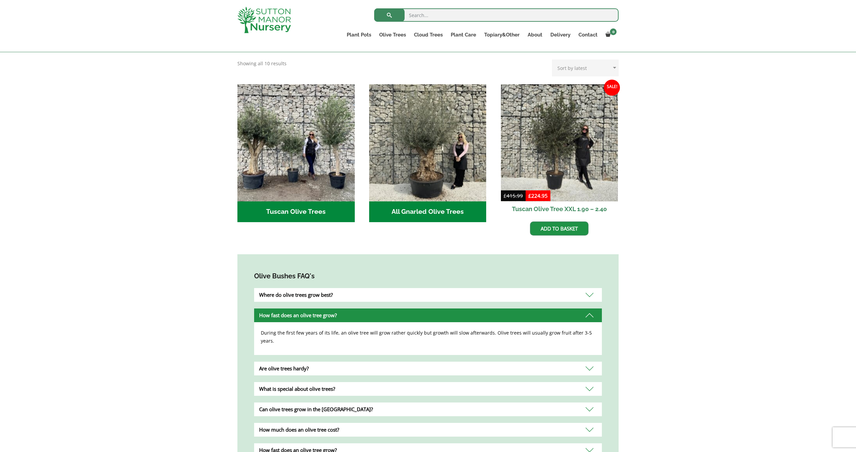
scroll to position [12, 0]
